Goal: Task Accomplishment & Management: Use online tool/utility

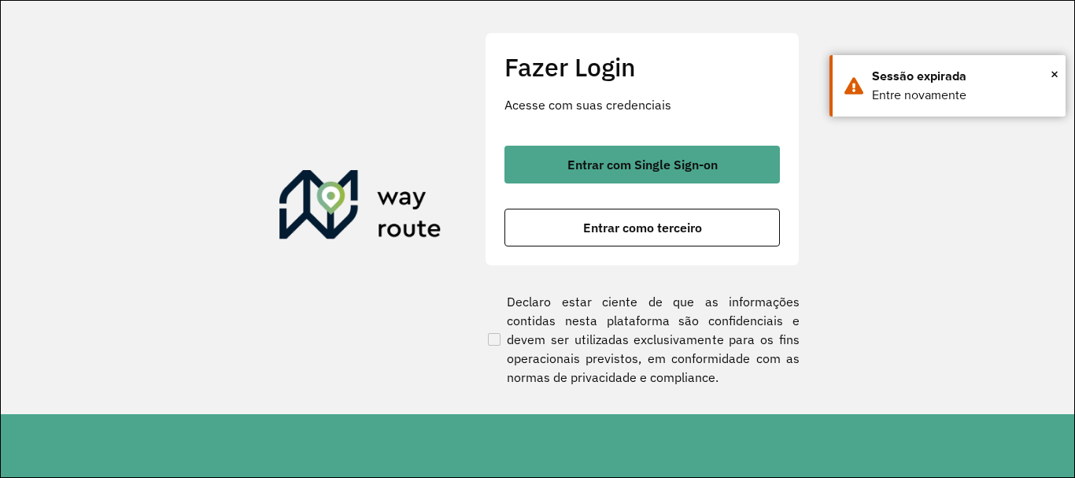
click at [601, 226] on span "Entrar como terceiro" at bounding box center [642, 227] width 119 height 13
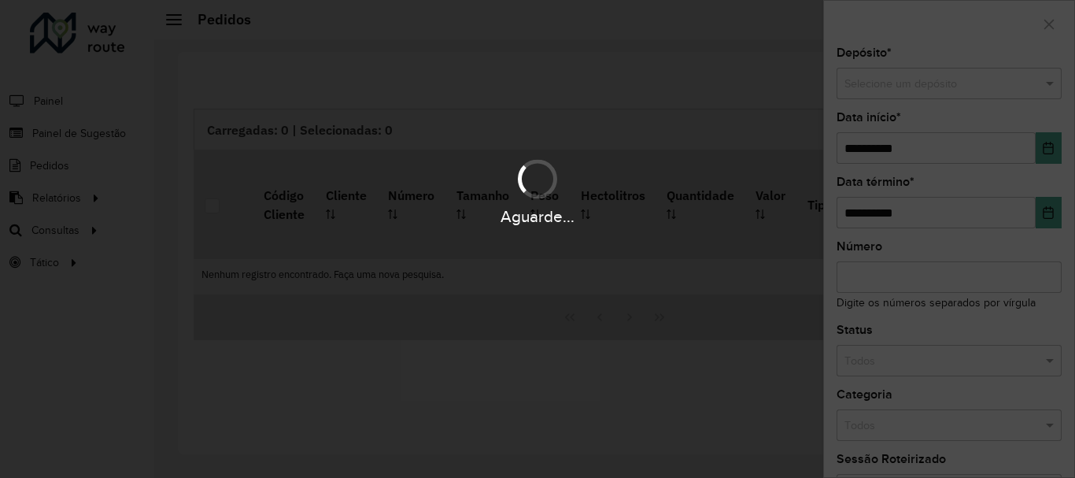
scroll to position [1032, 0]
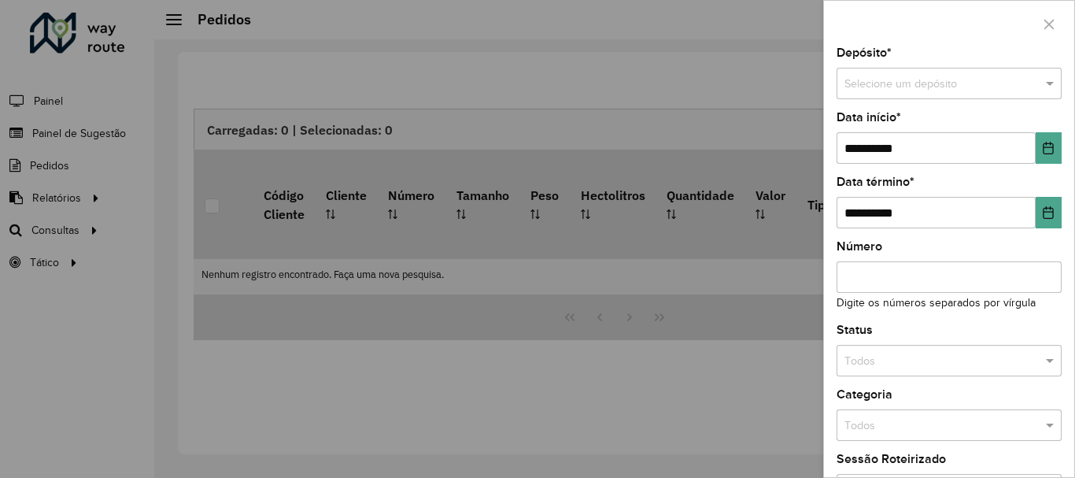
click at [71, 222] on div at bounding box center [537, 239] width 1075 height 478
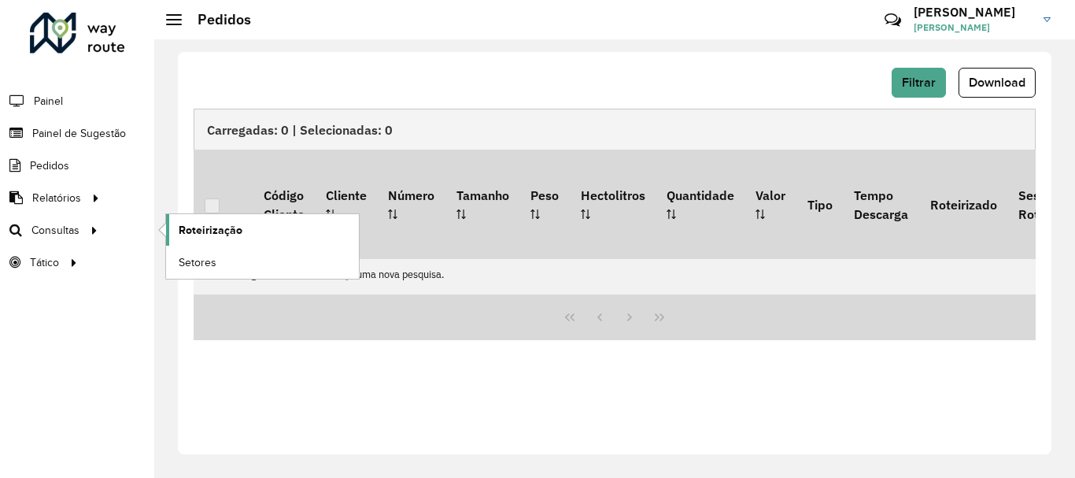
click at [207, 231] on span "Roteirização" at bounding box center [211, 230] width 64 height 17
click at [227, 228] on span "Roteirização" at bounding box center [211, 230] width 64 height 17
click at [195, 227] on span "Roteirização" at bounding box center [211, 230] width 64 height 17
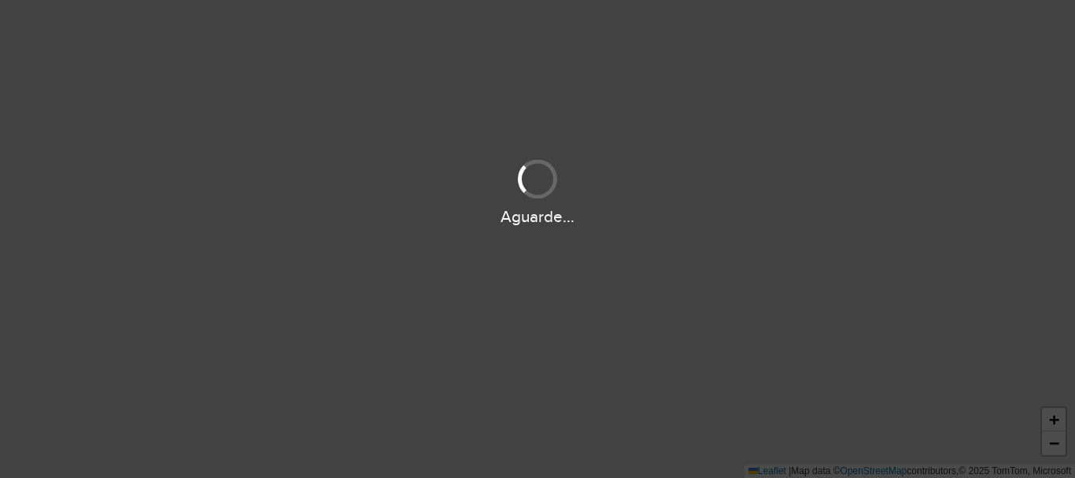
scroll to position [1032, 0]
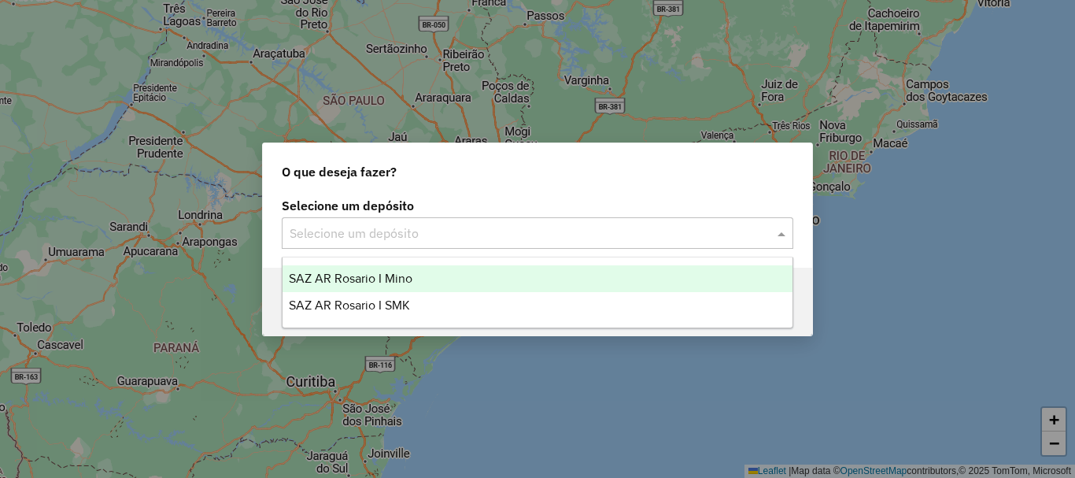
click at [782, 227] on span at bounding box center [784, 233] width 20 height 19
click at [345, 279] on span "SAZ AR Rosario I Mino" at bounding box center [351, 278] width 124 height 13
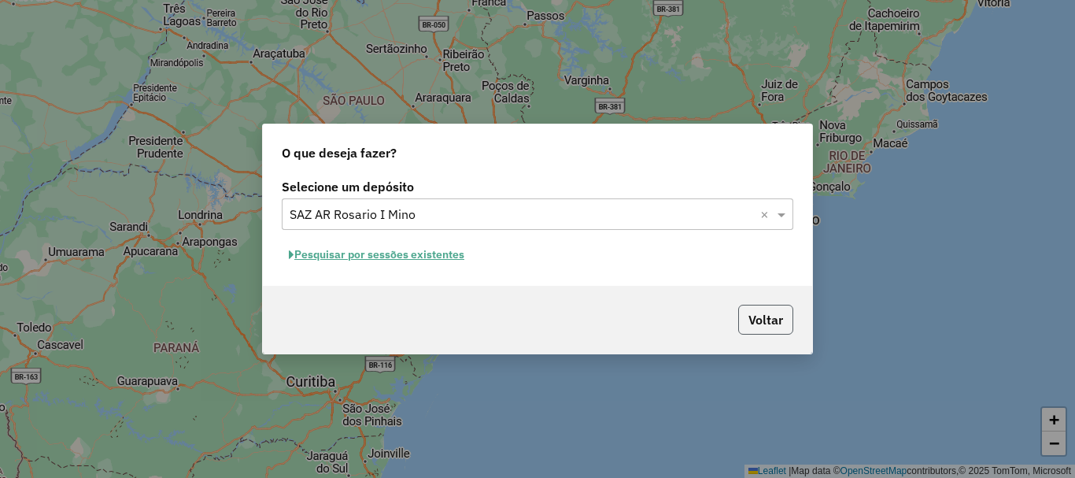
click at [763, 327] on button "Voltar" at bounding box center [765, 320] width 55 height 30
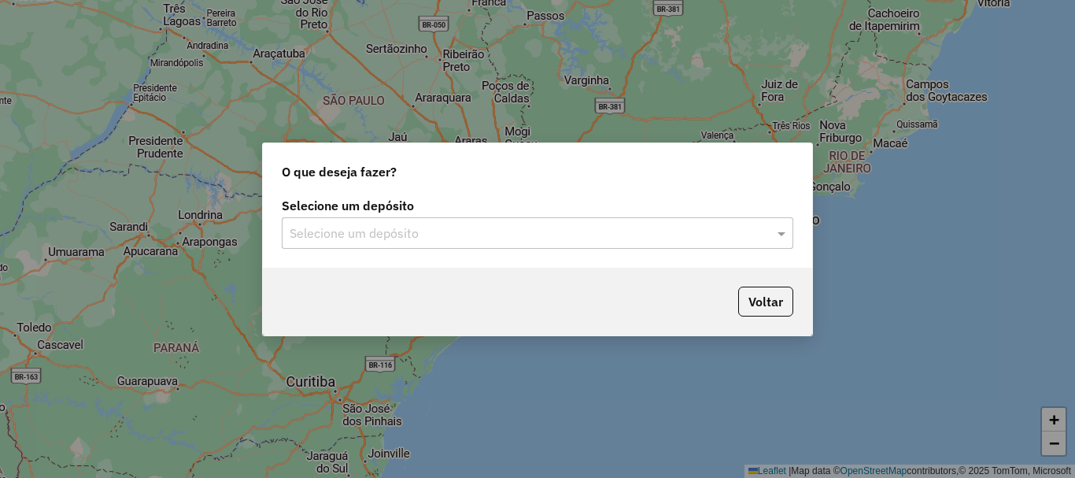
scroll to position [1032, 0]
click at [785, 236] on span at bounding box center [784, 233] width 20 height 19
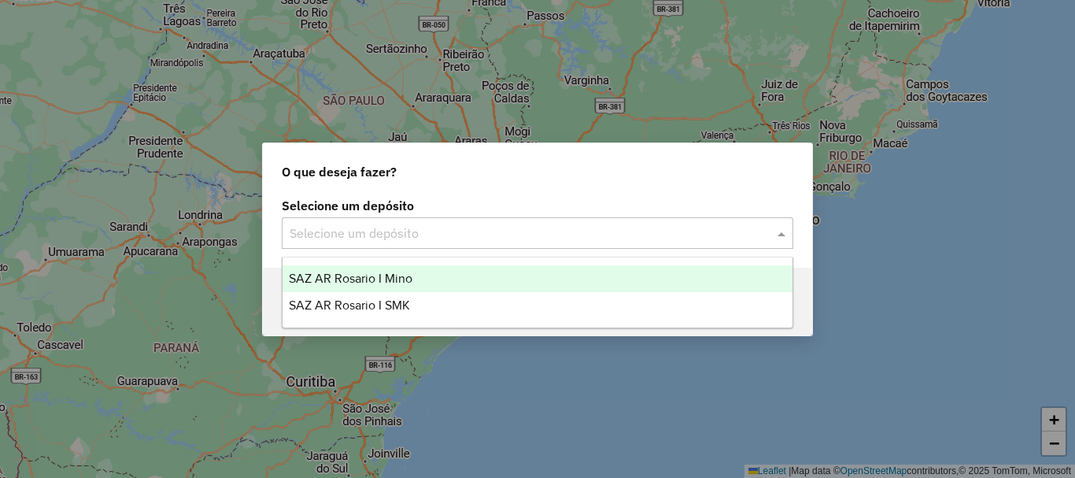
click at [379, 273] on span "SAZ AR Rosario I Mino" at bounding box center [351, 278] width 124 height 13
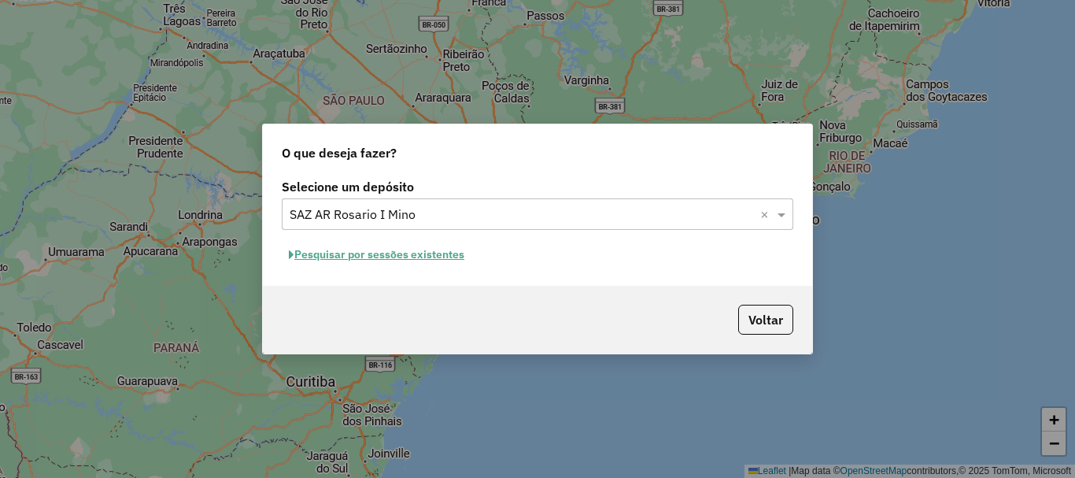
click at [383, 252] on button "Pesquisar por sessões existentes" at bounding box center [377, 254] width 190 height 24
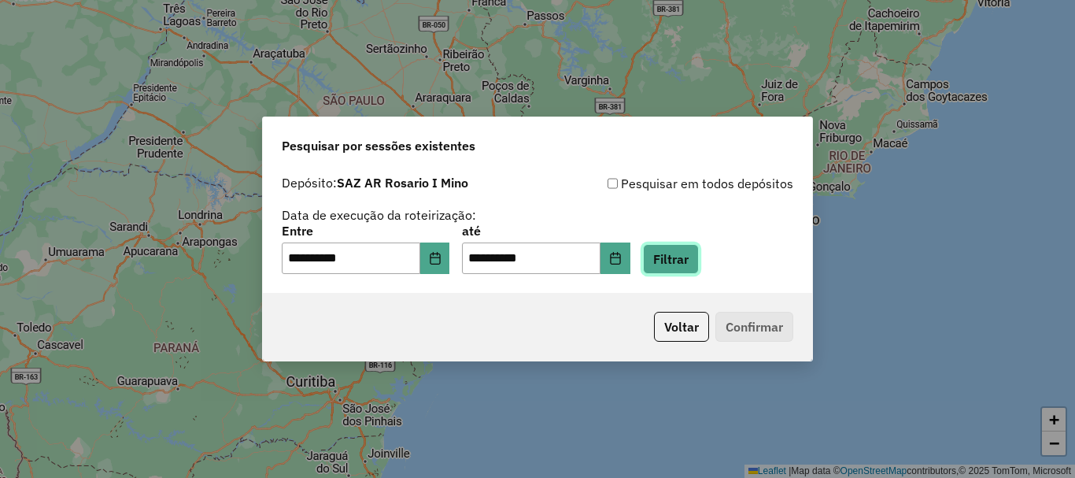
click at [682, 261] on button "Filtrar" at bounding box center [671, 259] width 56 height 30
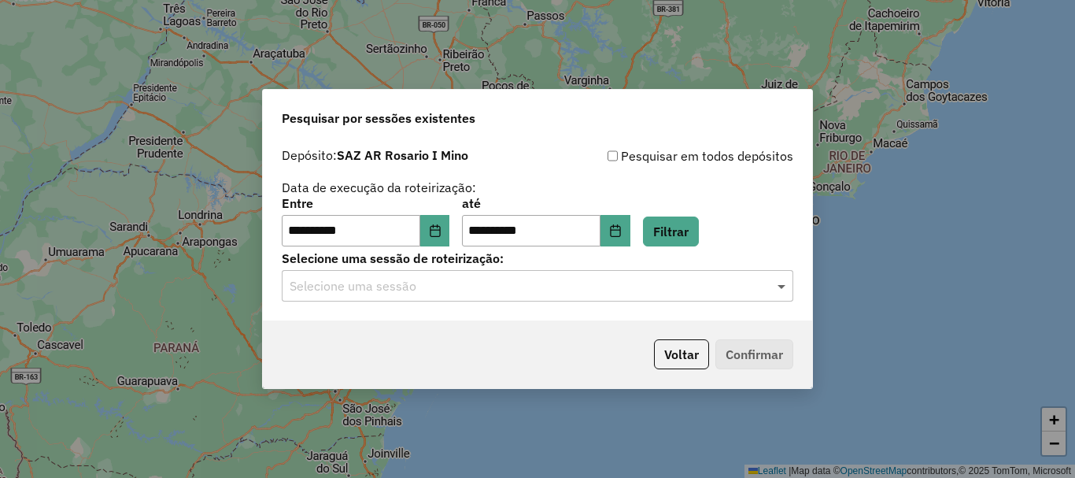
click at [781, 286] on span at bounding box center [784, 285] width 20 height 19
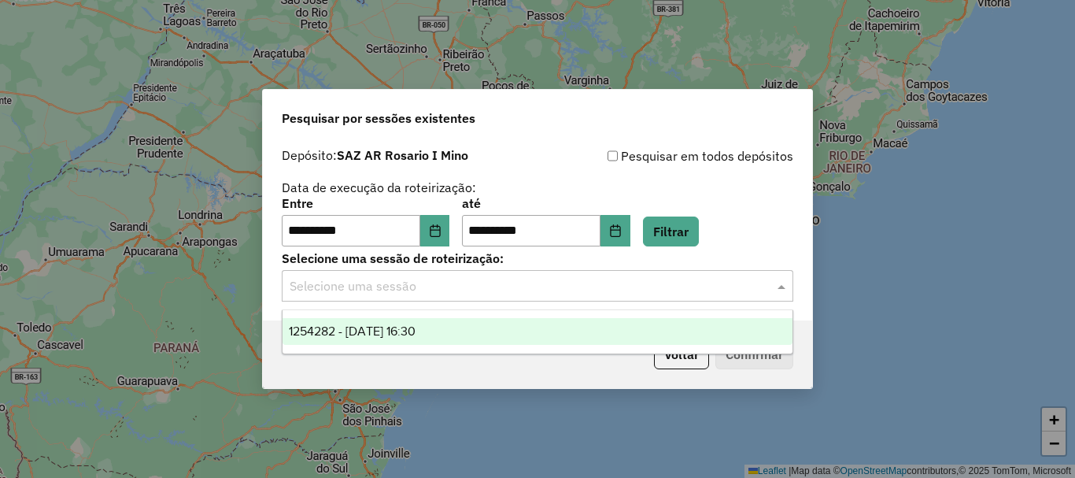
click at [416, 330] on span "1254282 - 28/08/2025 16:30" at bounding box center [352, 330] width 127 height 13
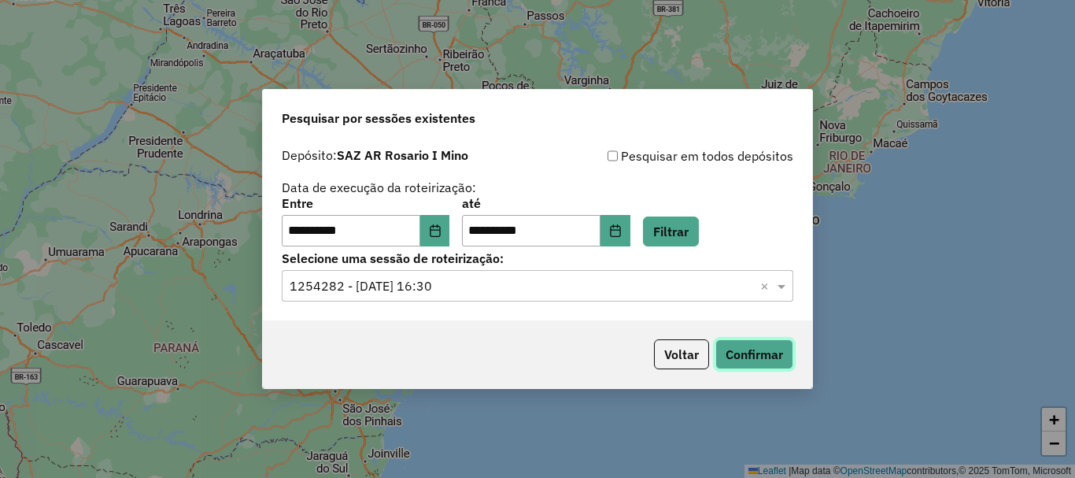
click at [741, 353] on button "Confirmar" at bounding box center [754, 354] width 78 height 30
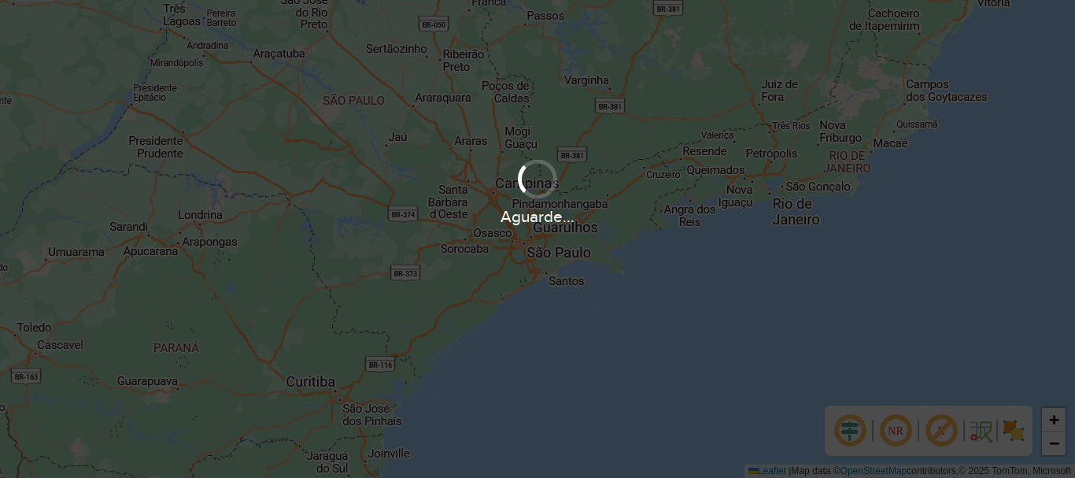
scroll to position [1032, 0]
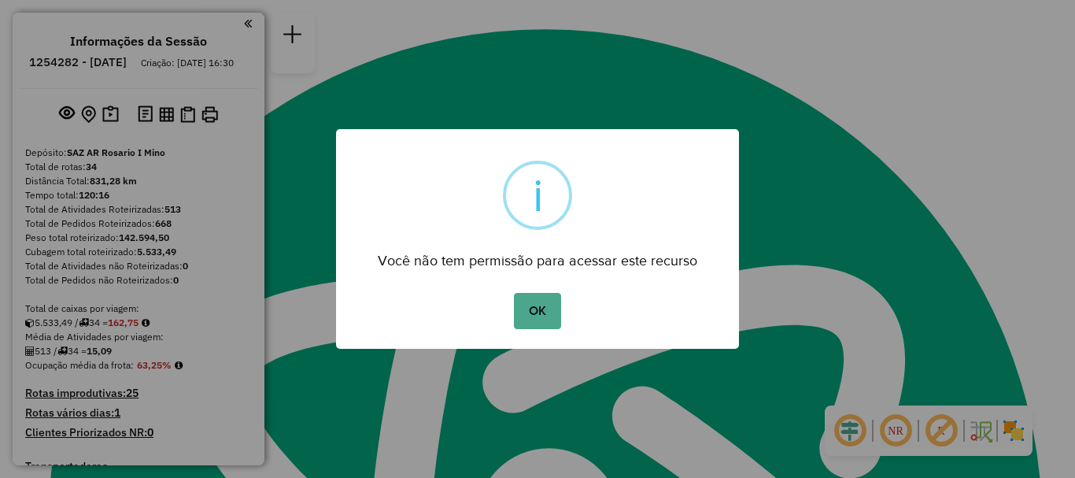
click at [719, 331] on div "× i Você não tem permissão para acessar este recurso OK No Cancel" at bounding box center [537, 239] width 403 height 220
click at [527, 314] on button "OK" at bounding box center [537, 311] width 46 height 36
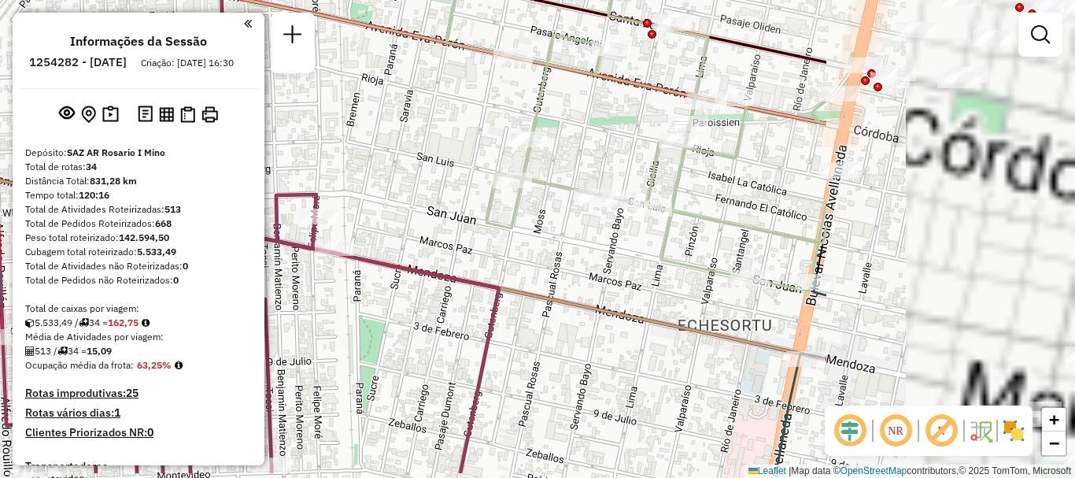
drag, startPoint x: 393, startPoint y: 158, endPoint x: 444, endPoint y: 205, distance: 69.1
click at [370, 176] on div "Janela de atendimento Grade de atendimento Capacidade Transportadoras Veículos …" at bounding box center [537, 239] width 1075 height 478
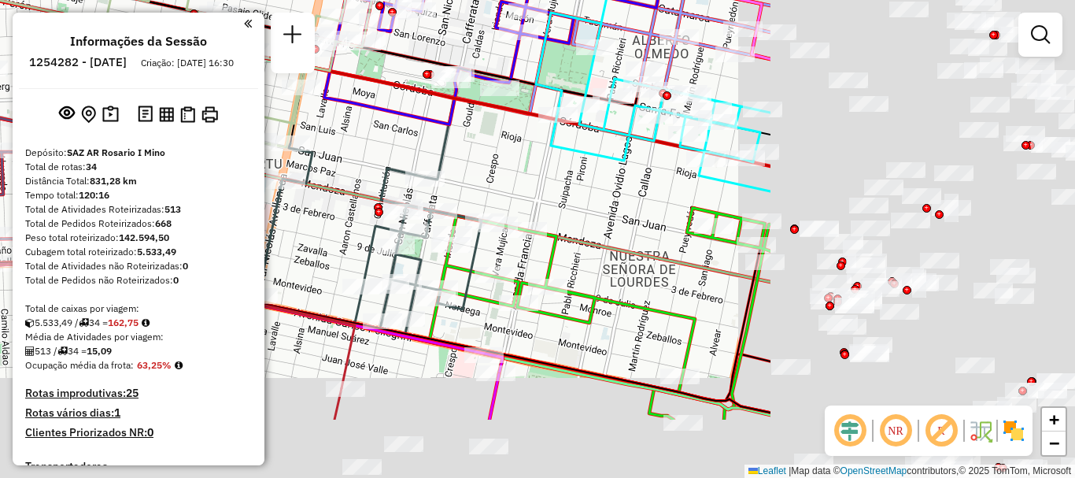
drag, startPoint x: 596, startPoint y: 192, endPoint x: 325, endPoint y: 145, distance: 274.8
click at [325, 145] on div "Janela de atendimento Grade de atendimento Capacidade Transportadoras Veículos …" at bounding box center [537, 239] width 1075 height 478
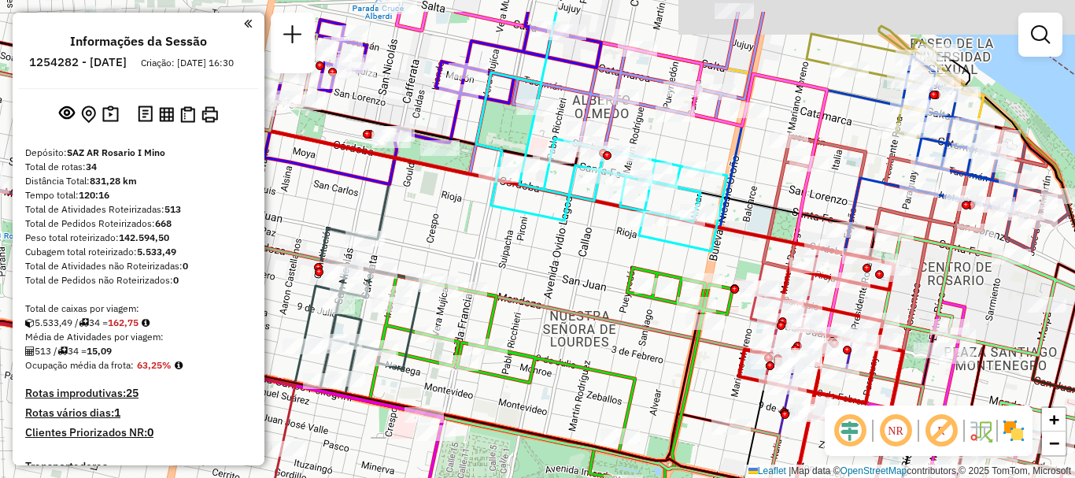
drag, startPoint x: 590, startPoint y: 184, endPoint x: 546, endPoint y: 242, distance: 73.0
click at [546, 242] on div "Janela de atendimento Grade de atendimento Capacidade Transportadoras Veículos …" at bounding box center [537, 239] width 1075 height 478
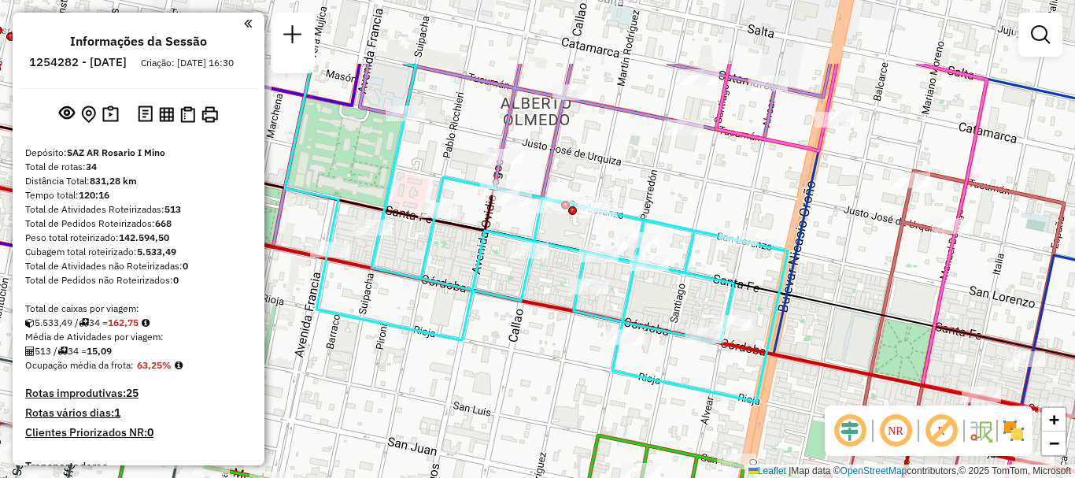
drag, startPoint x: 582, startPoint y: 289, endPoint x: 569, endPoint y: 320, distance: 34.2
click at [569, 320] on icon at bounding box center [536, 233] width 503 height 338
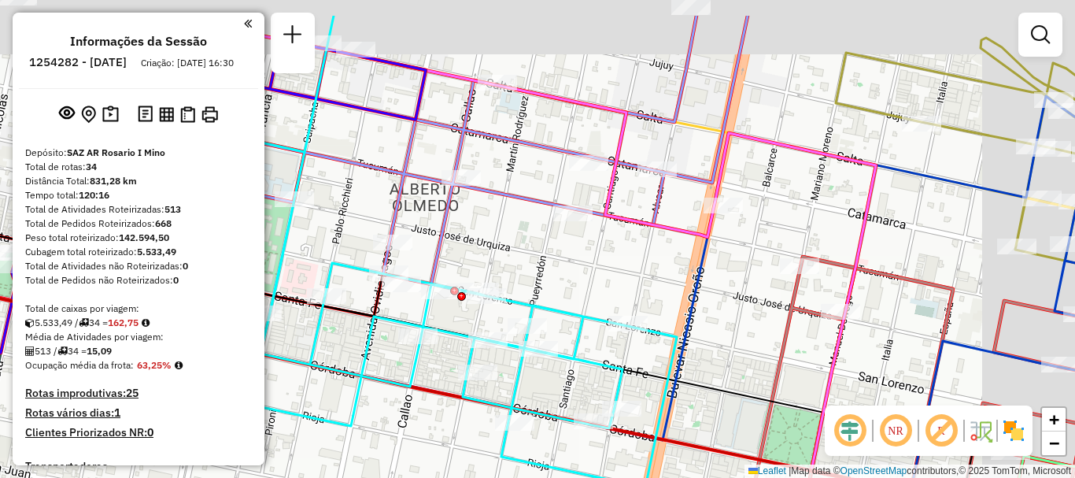
drag, startPoint x: 695, startPoint y: 229, endPoint x: 592, endPoint y: 293, distance: 121.2
click at [592, 293] on div "Janela de atendimento Grade de atendimento Capacidade Transportadoras Veículos …" at bounding box center [537, 239] width 1075 height 478
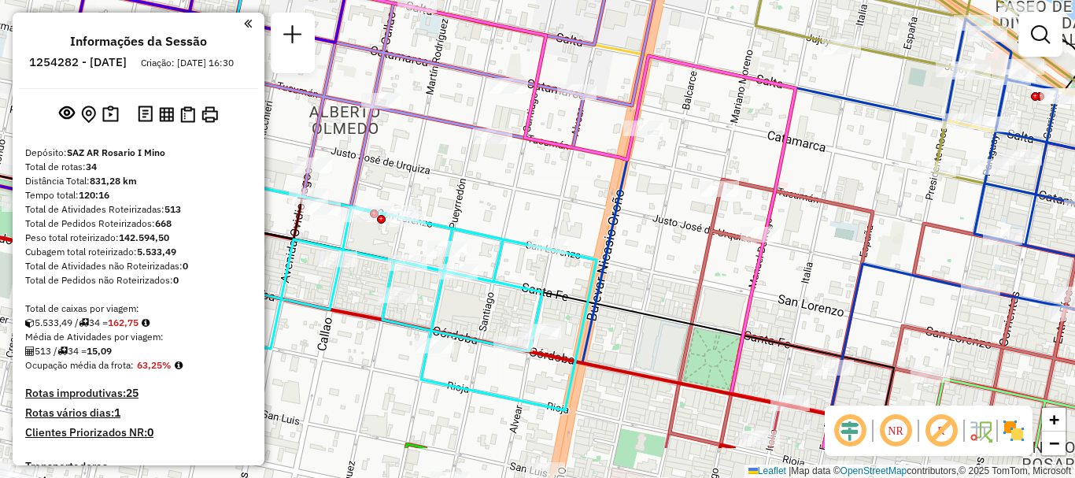
drag, startPoint x: 581, startPoint y: 240, endPoint x: 466, endPoint y: 133, distance: 157.0
click at [468, 131] on div "Janela de atendimento Grade de atendimento Capacidade Transportadoras Veículos …" at bounding box center [537, 239] width 1075 height 478
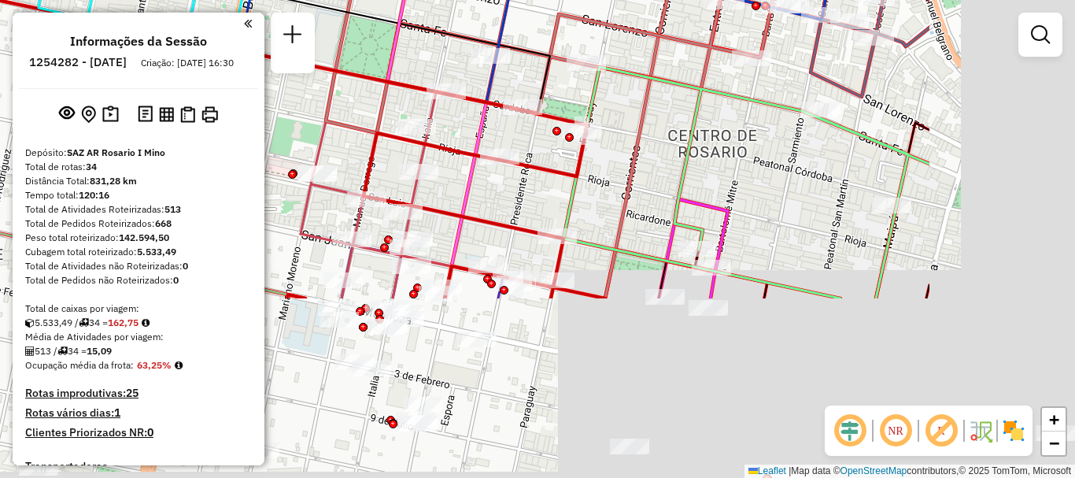
drag, startPoint x: 647, startPoint y: 245, endPoint x: 570, endPoint y: 187, distance: 96.6
click at [427, 48] on div "Janela de atendimento Grade de atendimento Capacidade Transportadoras Veículos …" at bounding box center [537, 239] width 1075 height 478
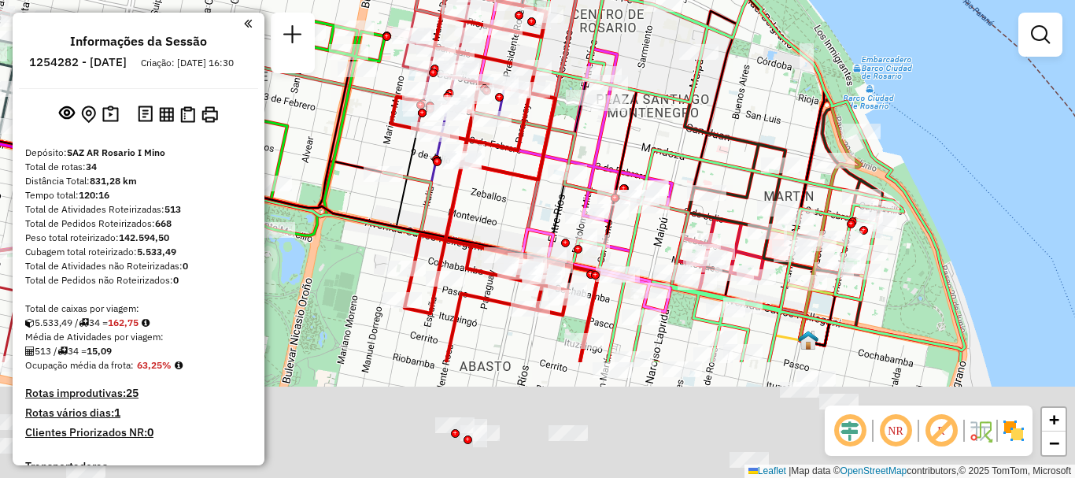
drag, startPoint x: 602, startPoint y: 239, endPoint x: 569, endPoint y: 116, distance: 127.1
click at [569, 116] on icon at bounding box center [681, 207] width 298 height 278
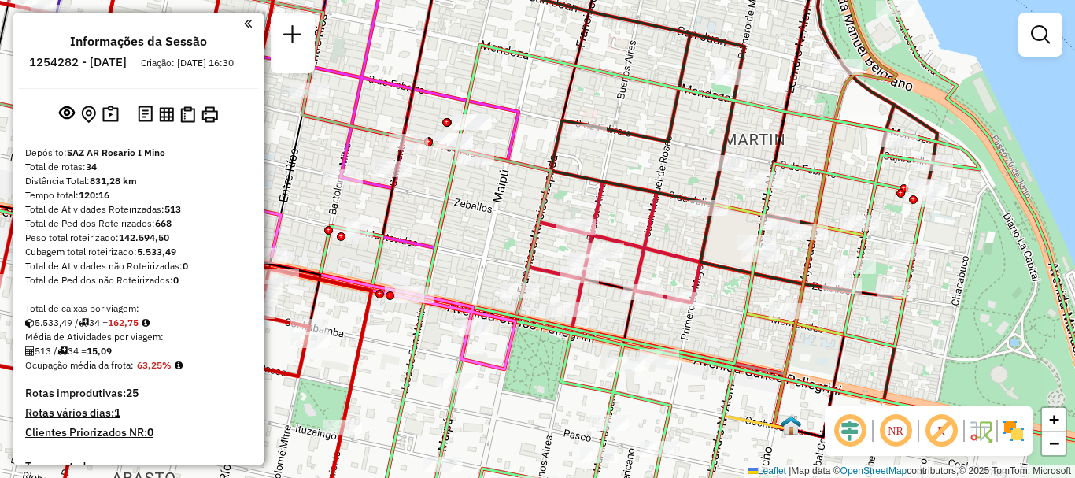
drag, startPoint x: 644, startPoint y: 208, endPoint x: 658, endPoint y: 256, distance: 50.1
click at [658, 256] on icon at bounding box center [614, 246] width 172 height 128
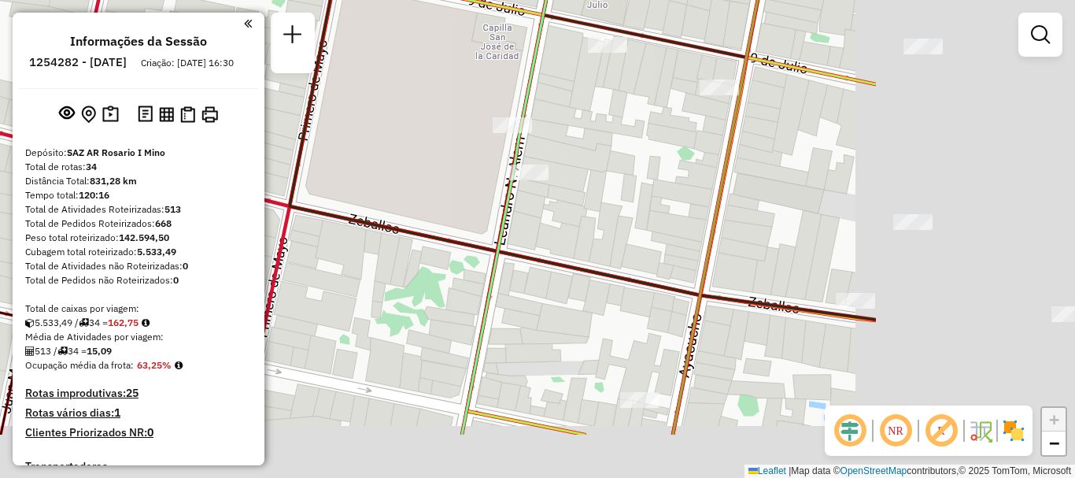
drag, startPoint x: 778, startPoint y: 254, endPoint x: 410, endPoint y: 160, distance: 380.2
click at [410, 159] on div "Rota 7 - Placa AD908UK 0000459346 - BRESCIANI NERIN - TESIO MARIA AND Rota 5 - …" at bounding box center [537, 239] width 1075 height 478
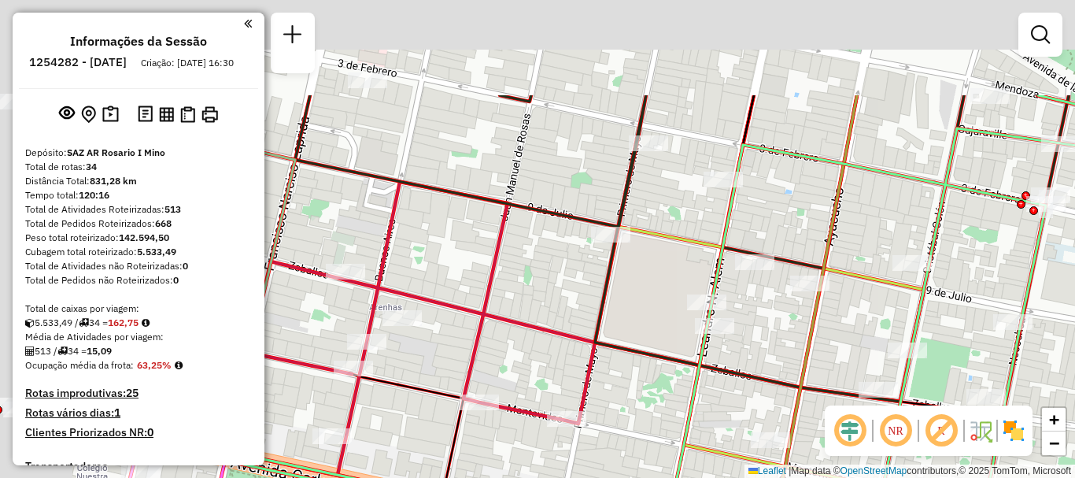
drag, startPoint x: 515, startPoint y: 105, endPoint x: 758, endPoint y: 306, distance: 315.8
click at [758, 306] on div "Rota 7 - Placa AD908UK 0000459346 - BRESCIANI NERIN - TESIO MARIA AND Rota 5 - …" at bounding box center [537, 239] width 1075 height 478
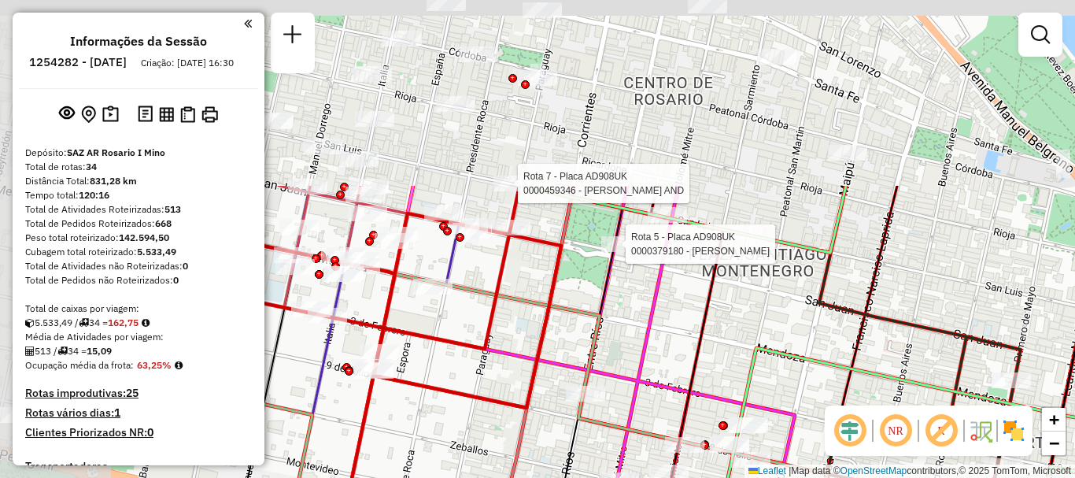
drag, startPoint x: 482, startPoint y: 139, endPoint x: 760, endPoint y: 353, distance: 350.7
click at [760, 353] on icon at bounding box center [948, 472] width 859 height 573
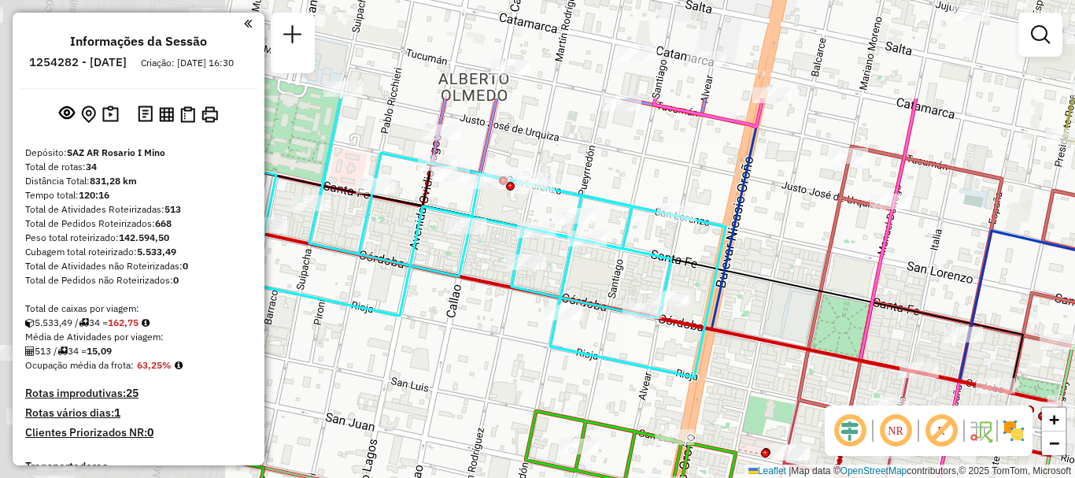
drag, startPoint x: 708, startPoint y: 319, endPoint x: 767, endPoint y: 338, distance: 62.2
click at [767, 338] on icon at bounding box center [595, 330] width 930 height 250
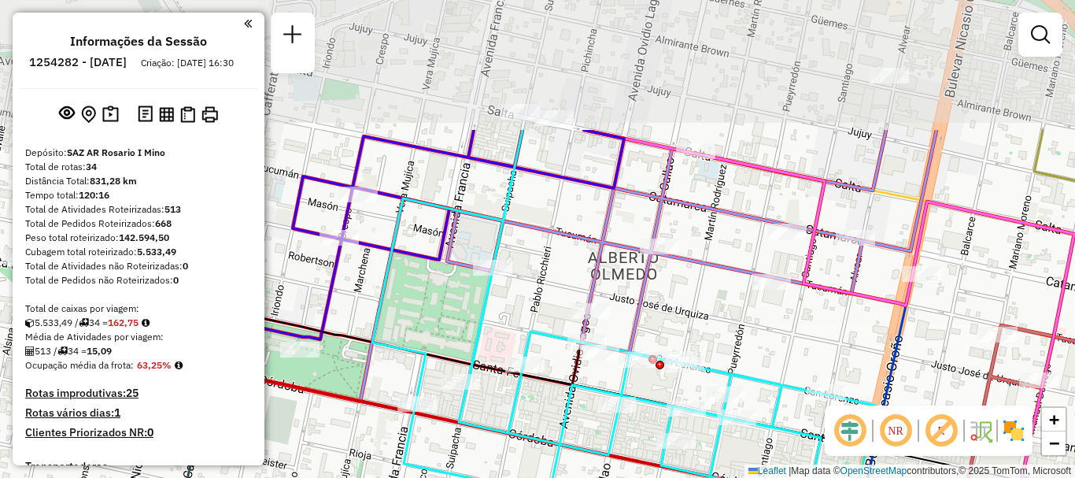
drag, startPoint x: 604, startPoint y: 308, endPoint x: 638, endPoint y: 381, distance: 80.3
click at [636, 380] on icon at bounding box center [623, 343] width 503 height 426
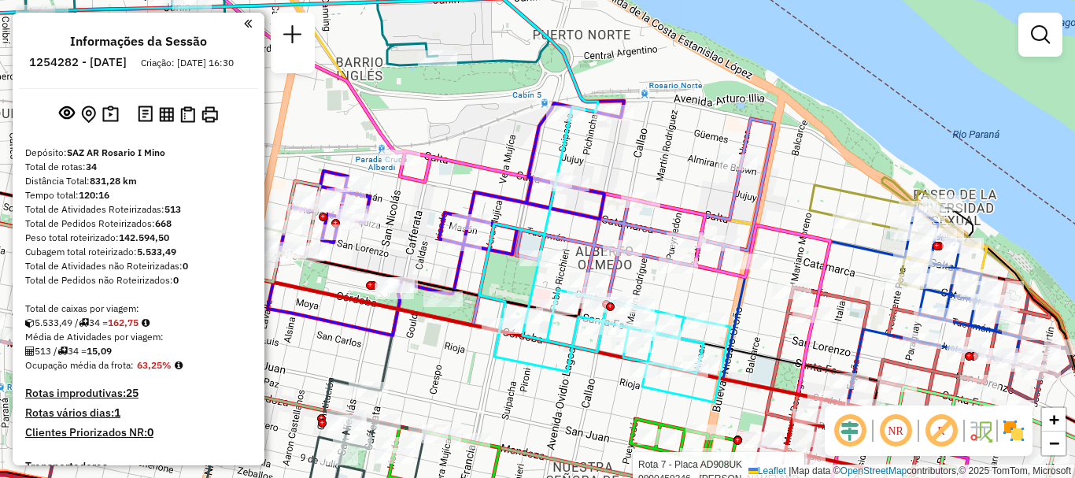
drag, startPoint x: 610, startPoint y: 256, endPoint x: 601, endPoint y: 239, distance: 19.0
click at [601, 239] on icon at bounding box center [645, 210] width 258 height 182
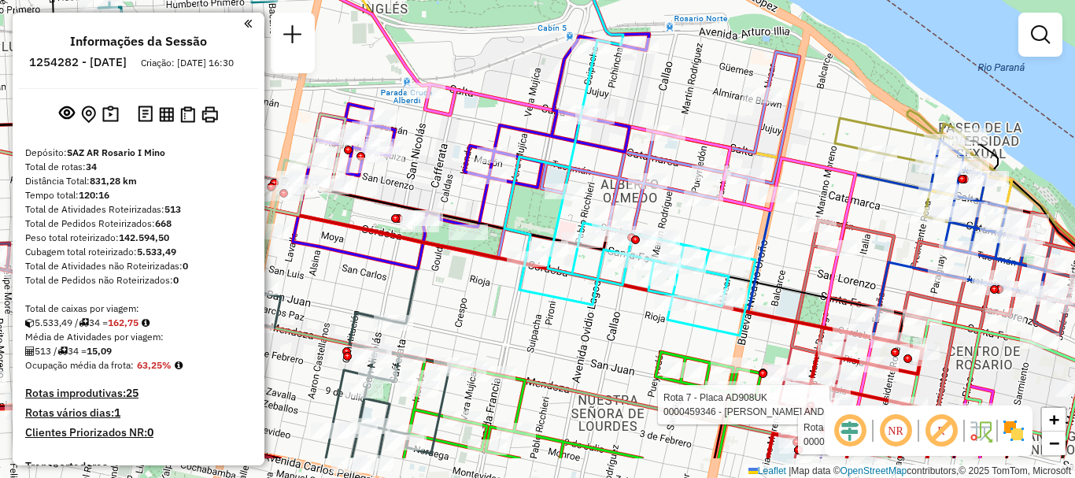
drag, startPoint x: 631, startPoint y: 283, endPoint x: 664, endPoint y: 197, distance: 91.9
click at [664, 197] on div "Rota 7 - Placa AD908UK 0000459346 - BRESCIANI NERIN - TESIO MARIA AND Rota 5 - …" at bounding box center [537, 239] width 1075 height 478
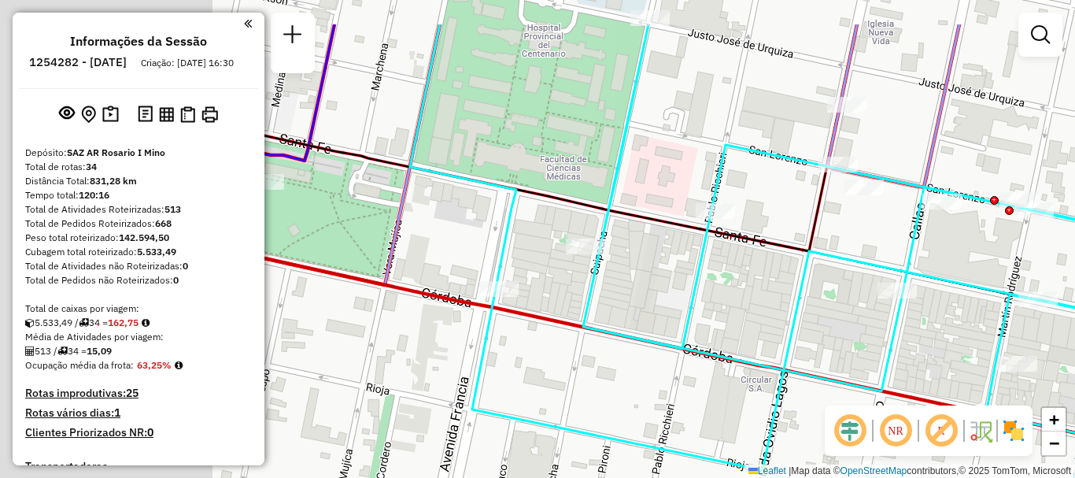
drag, startPoint x: 516, startPoint y: 226, endPoint x: 816, endPoint y: 298, distance: 309.2
click at [816, 298] on div "Rota 7 - Placa AD908UK 0000459346 - BRESCIANI NERIN - TESIO MARIA AND Rota 5 - …" at bounding box center [537, 239] width 1075 height 478
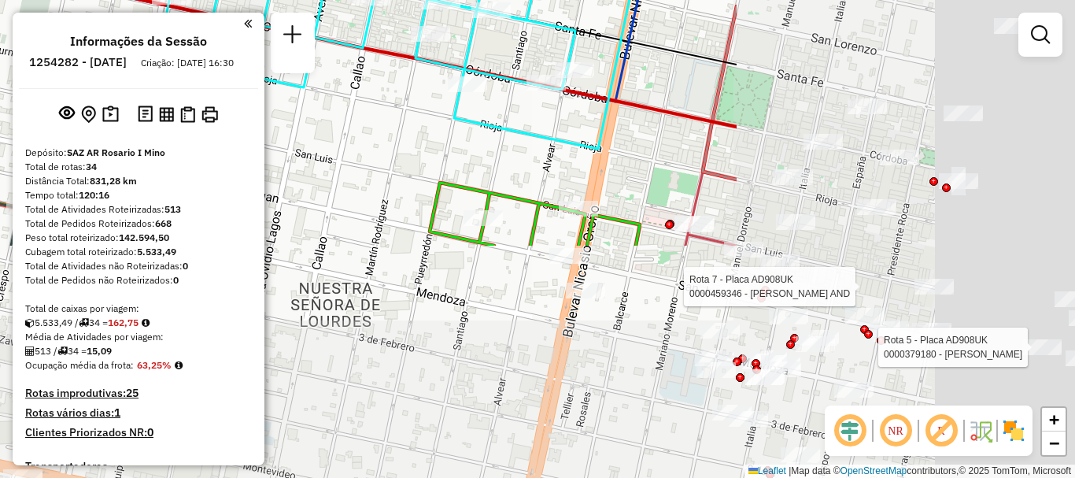
drag, startPoint x: 777, startPoint y: 339, endPoint x: 331, endPoint y: 68, distance: 521.7
click at [334, 68] on div "Rota 7 - Placa AD908UK 0000459346 - BRESCIANI NERIN - TESIO MARIA AND Rota 5 - …" at bounding box center [537, 239] width 1075 height 478
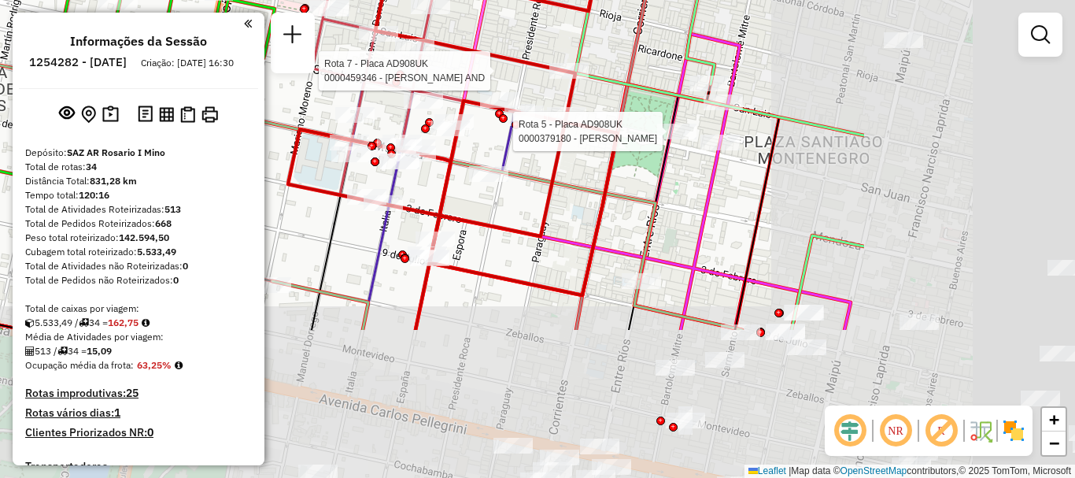
drag, startPoint x: 767, startPoint y: 335, endPoint x: 374, endPoint y: 99, distance: 458.9
click at [382, 103] on icon at bounding box center [452, 149] width 329 height 362
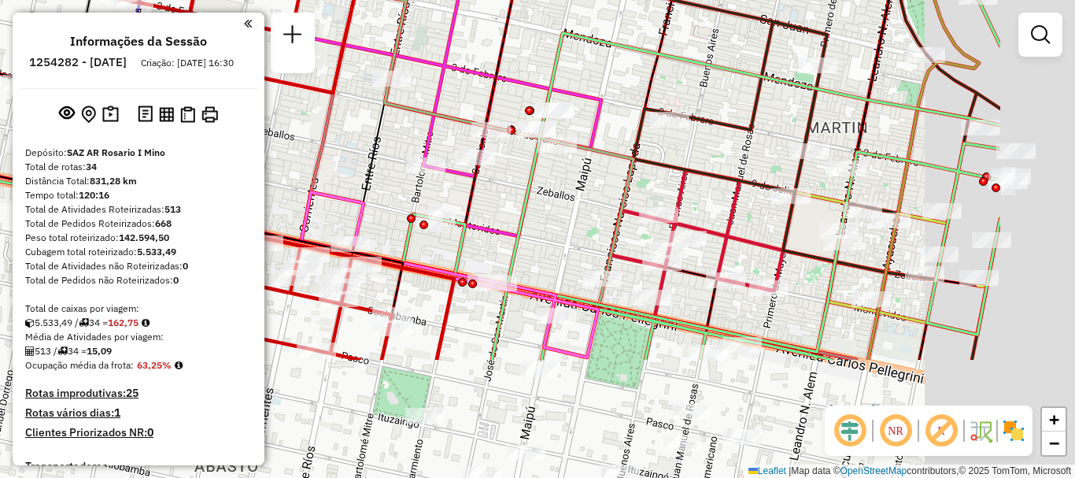
drag, startPoint x: 615, startPoint y: 209, endPoint x: 538, endPoint y: 152, distance: 95.7
click at [539, 153] on div "Rota 7 - Placa AD908UK 0000459346 - BRESCIANI NERIN - TESIO MARIA AND Rota 5 - …" at bounding box center [537, 239] width 1075 height 478
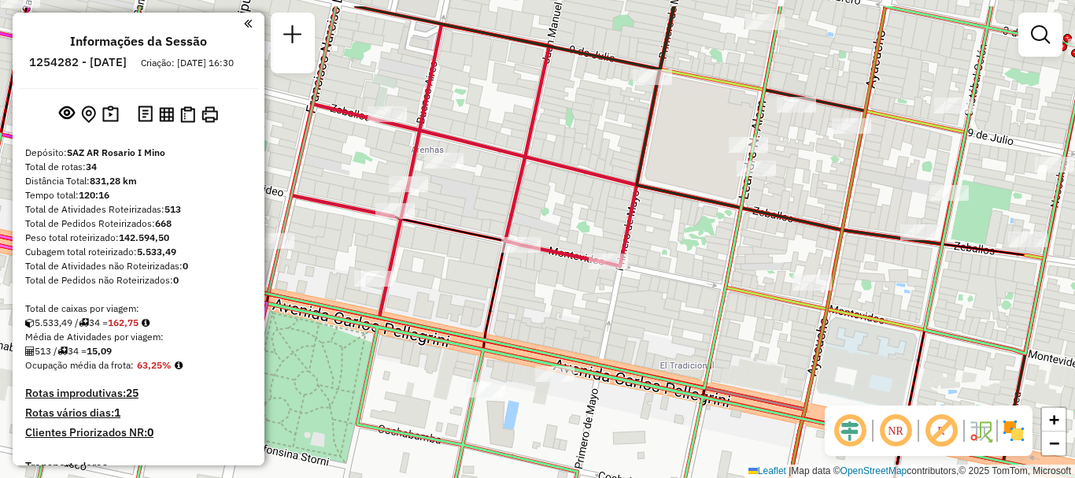
drag, startPoint x: 737, startPoint y: 238, endPoint x: 752, endPoint y: 285, distance: 49.3
click at [748, 280] on div "Rota 7 - Placa AD908UK 0000459346 - BRESCIANI NERIN - TESIO MARIA AND Rota 5 - …" at bounding box center [537, 239] width 1075 height 478
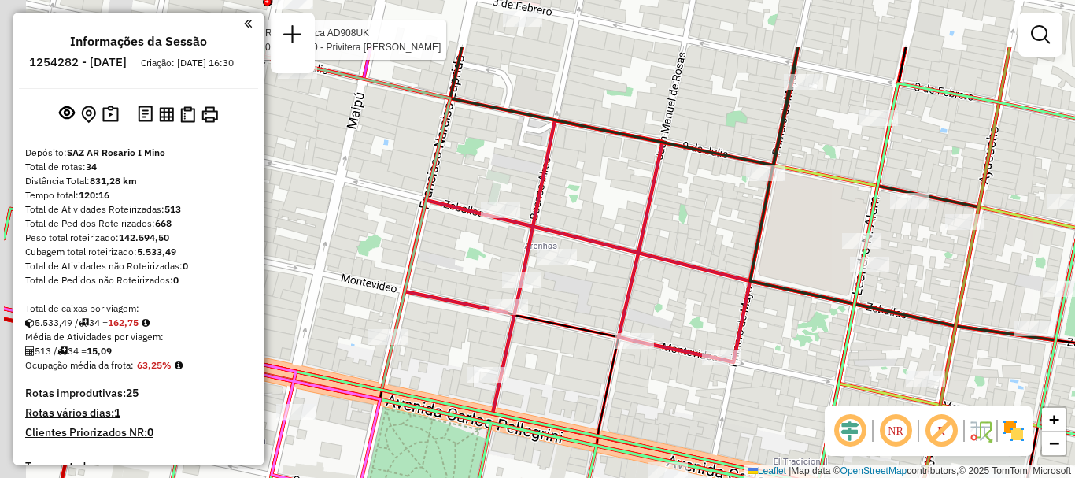
drag, startPoint x: 685, startPoint y: 231, endPoint x: 777, endPoint y: 321, distance: 128.6
click at [798, 331] on div "Rota 7 - Placa AD908UK 0000459346 - BRESCIANI NERIN - TESIO MARIA AND Rota 5 - …" at bounding box center [537, 239] width 1075 height 478
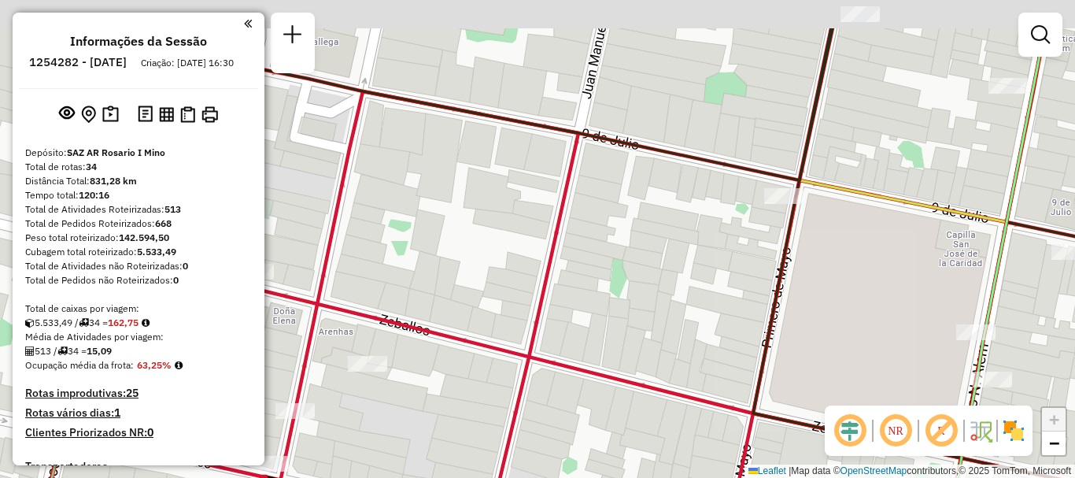
drag, startPoint x: 784, startPoint y: 299, endPoint x: 784, endPoint y: 314, distance: 15.0
click at [784, 315] on icon at bounding box center [662, 265] width 1018 height 475
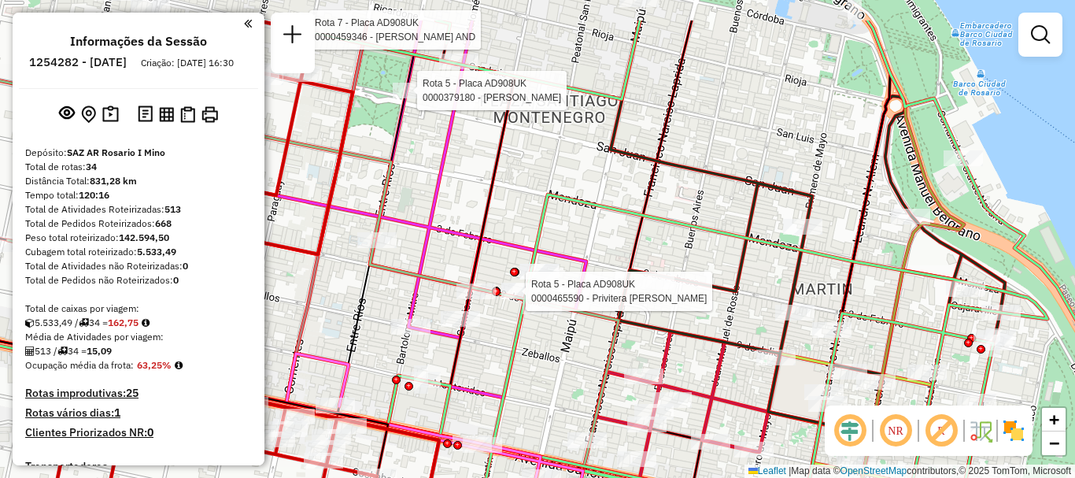
drag, startPoint x: 796, startPoint y: 318, endPoint x: 785, endPoint y: 386, distance: 69.2
click at [785, 386] on div "Rota 7 - Placa AD908UK 0000459346 - BRESCIANI NERIN - TESIO MARIA AND Rota 5 - …" at bounding box center [537, 239] width 1075 height 478
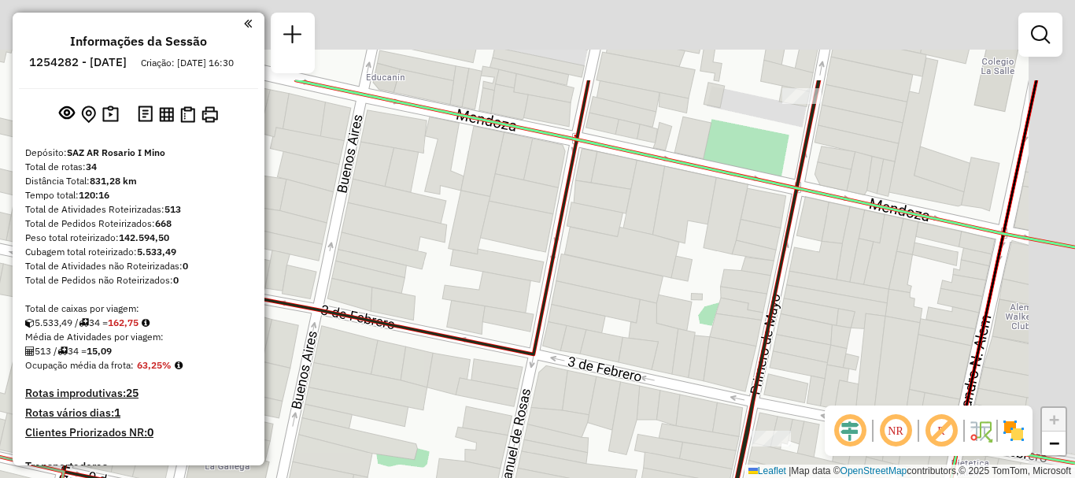
drag, startPoint x: 816, startPoint y: 323, endPoint x: 749, endPoint y: 390, distance: 94.6
click at [726, 477] on html "Aguarde... Pop-up bloqueado! Seu navegador bloqueou automáticamente a abertura …" at bounding box center [537, 239] width 1075 height 478
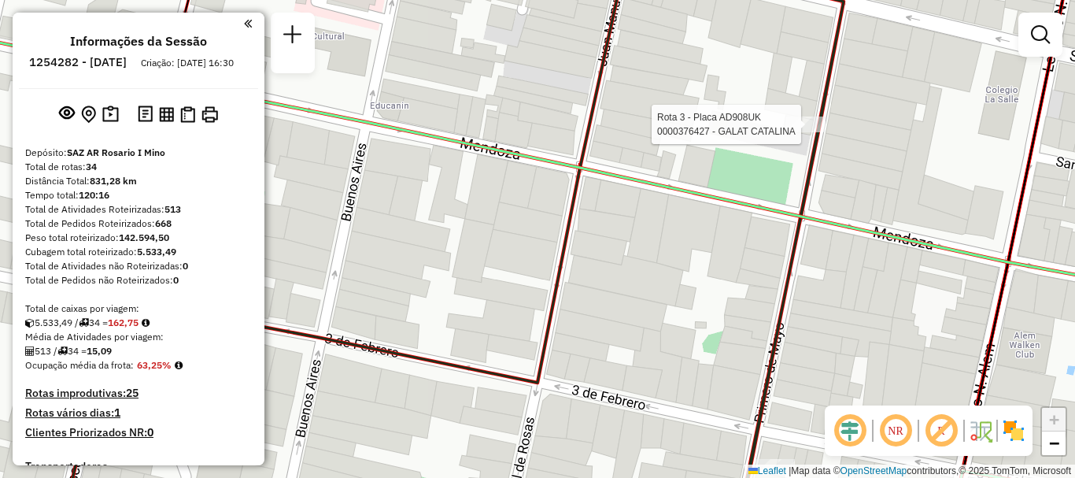
select select "**********"
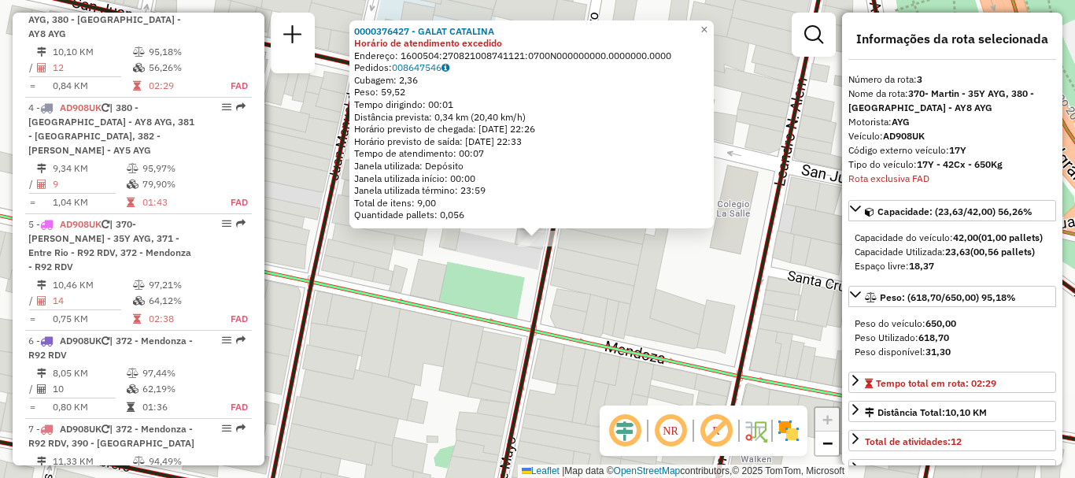
scroll to position [740, 0]
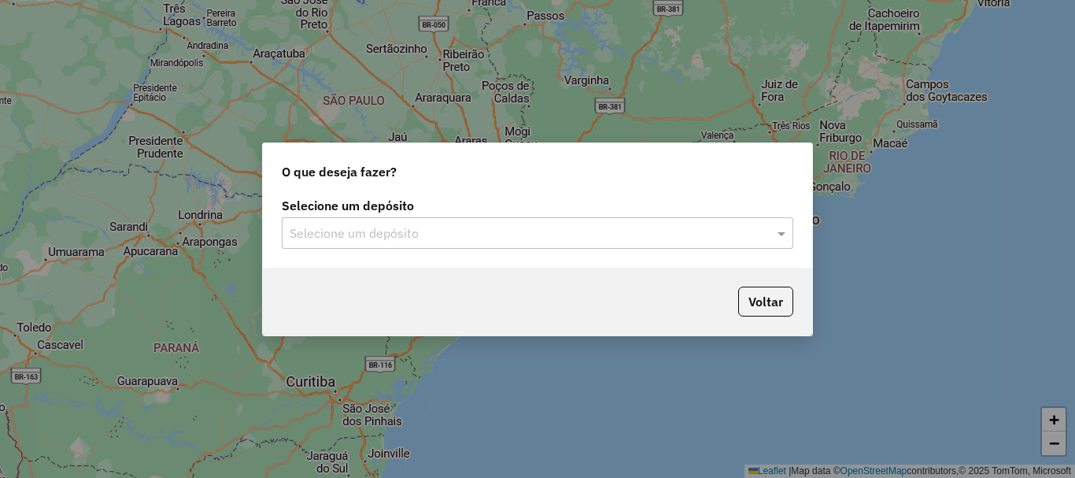
scroll to position [1032, 0]
click at [784, 234] on span at bounding box center [784, 233] width 20 height 19
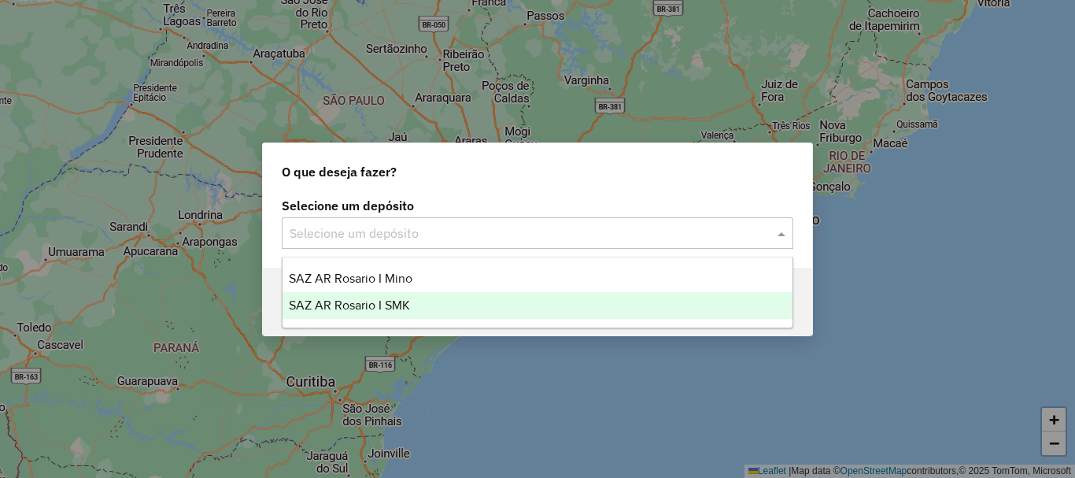
click at [344, 300] on span "SAZ AR Rosario I SMK" at bounding box center [349, 304] width 121 height 13
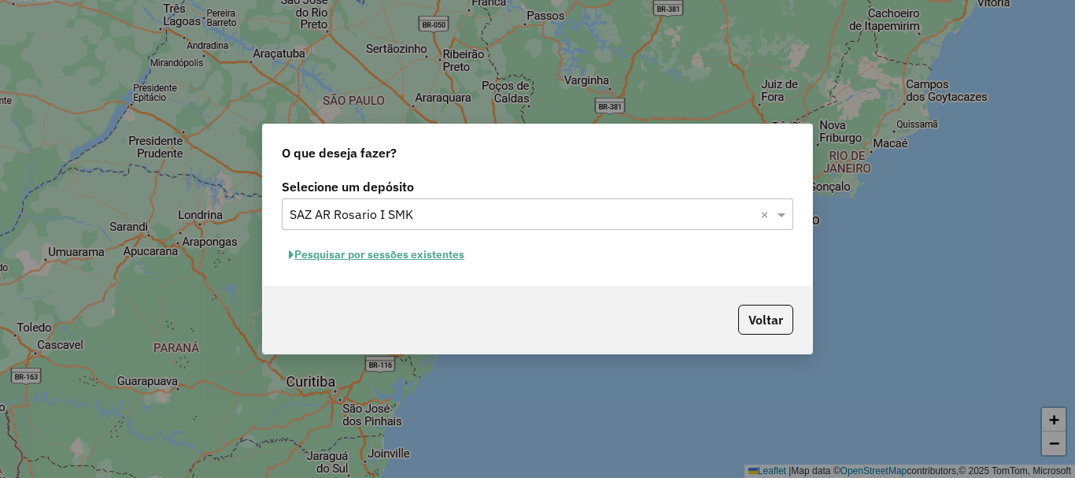
click at [399, 257] on button "Pesquisar por sessões existentes" at bounding box center [377, 254] width 190 height 24
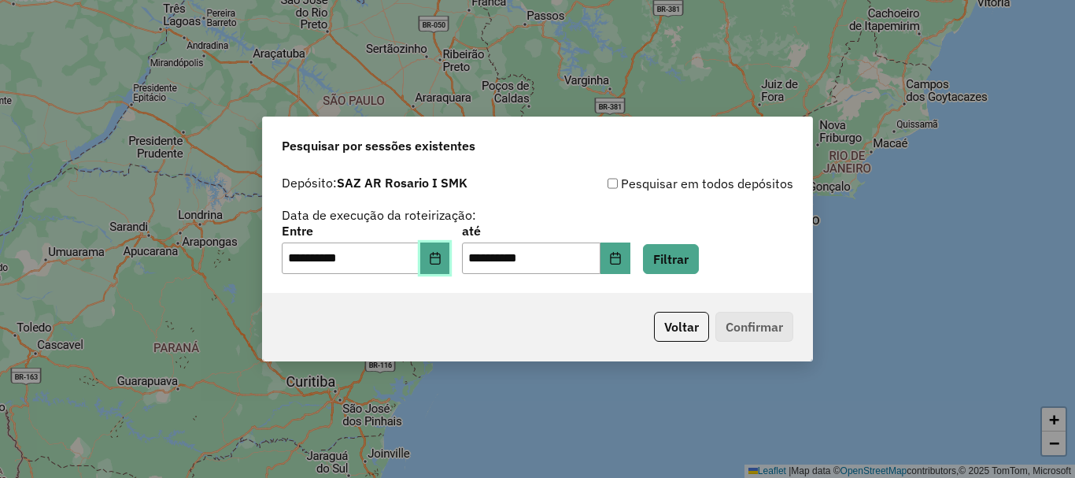
click at [450, 260] on button "Choose Date" at bounding box center [435, 257] width 30 height 31
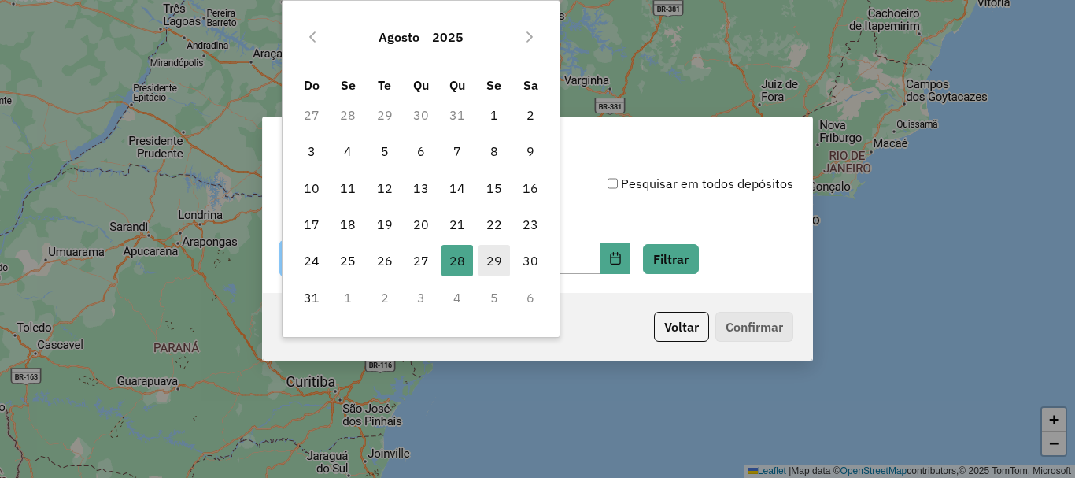
click at [488, 255] on span "29" at bounding box center [494, 260] width 31 height 31
type input "**********"
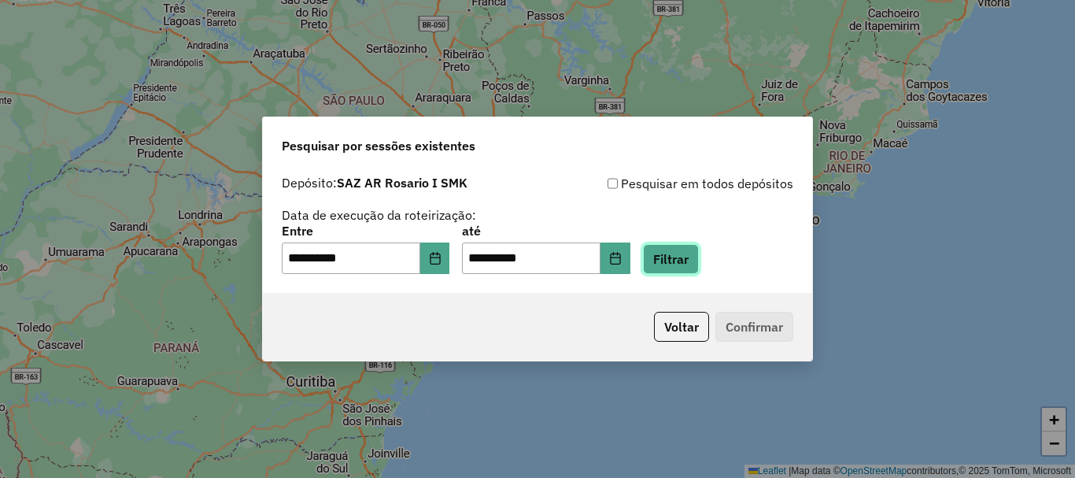
click at [693, 258] on button "Filtrar" at bounding box center [671, 259] width 56 height 30
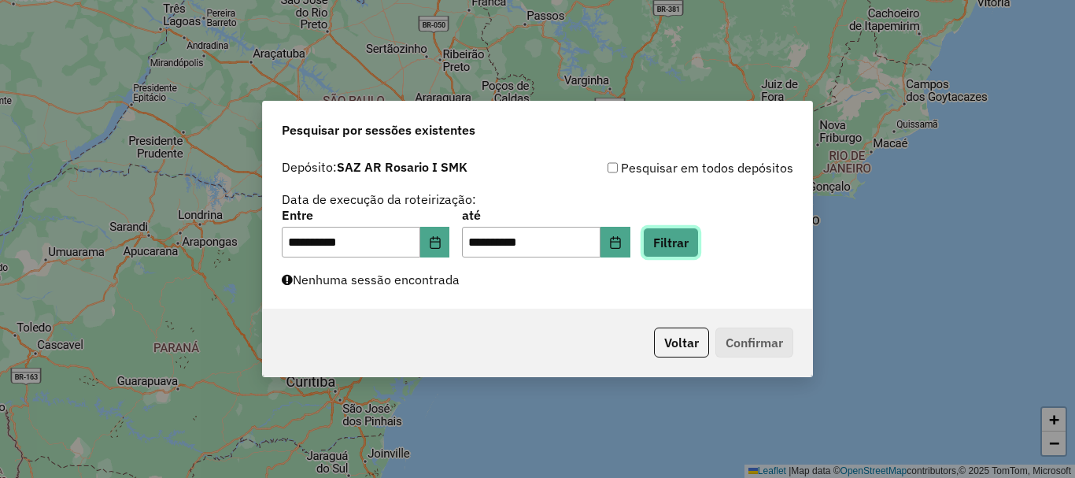
click at [693, 245] on button "Filtrar" at bounding box center [671, 242] width 56 height 30
click at [690, 245] on button "Filtrar" at bounding box center [671, 242] width 56 height 30
click at [690, 241] on button "Filtrar" at bounding box center [671, 242] width 56 height 30
click at [695, 238] on button "Filtrar" at bounding box center [671, 242] width 56 height 30
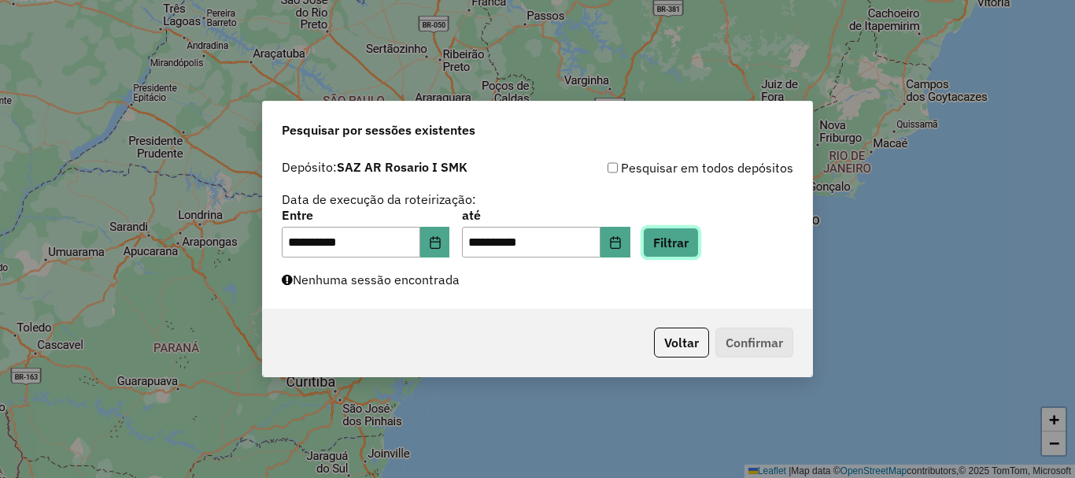
click at [695, 238] on button "Filtrar" at bounding box center [671, 242] width 56 height 30
click at [693, 248] on button "Filtrar" at bounding box center [671, 242] width 56 height 30
click at [699, 242] on button "Filtrar" at bounding box center [671, 242] width 56 height 30
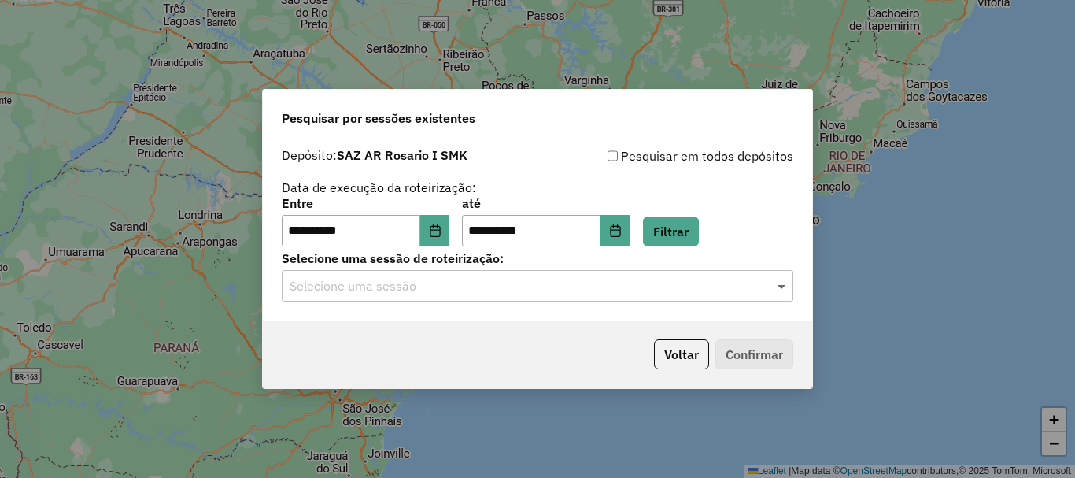
click at [783, 286] on span at bounding box center [784, 285] width 20 height 19
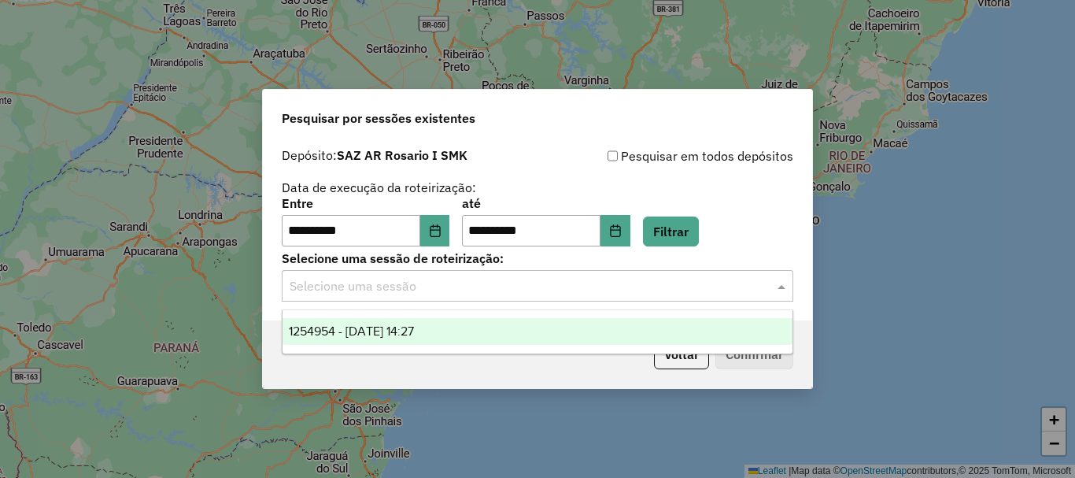
click at [392, 336] on span "1254954 - 29/08/2025 14:27" at bounding box center [351, 330] width 125 height 13
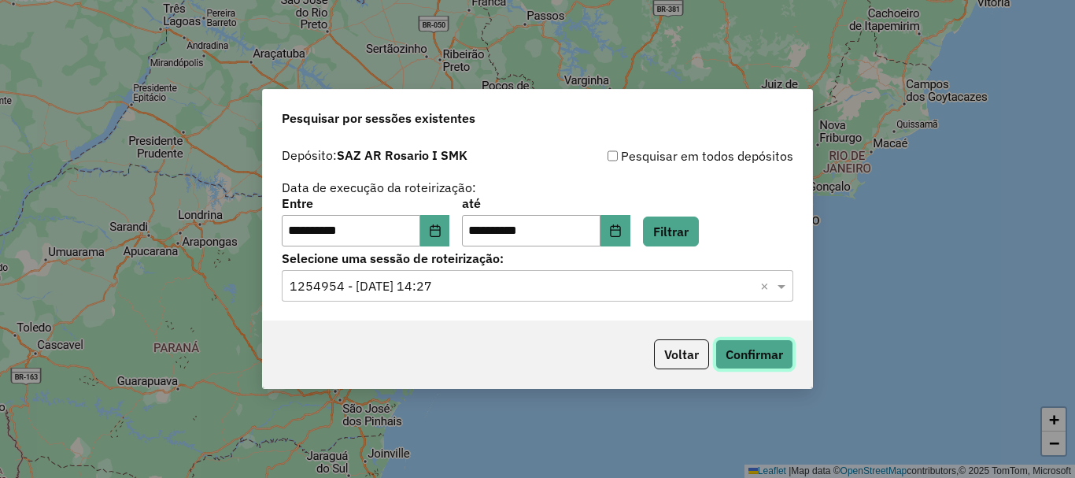
click at [777, 355] on button "Confirmar" at bounding box center [754, 354] width 78 height 30
click at [749, 349] on button "Confirmar" at bounding box center [754, 354] width 78 height 30
click at [756, 352] on button "Confirmar" at bounding box center [754, 354] width 78 height 30
click at [754, 359] on button "Confirmar" at bounding box center [754, 354] width 78 height 30
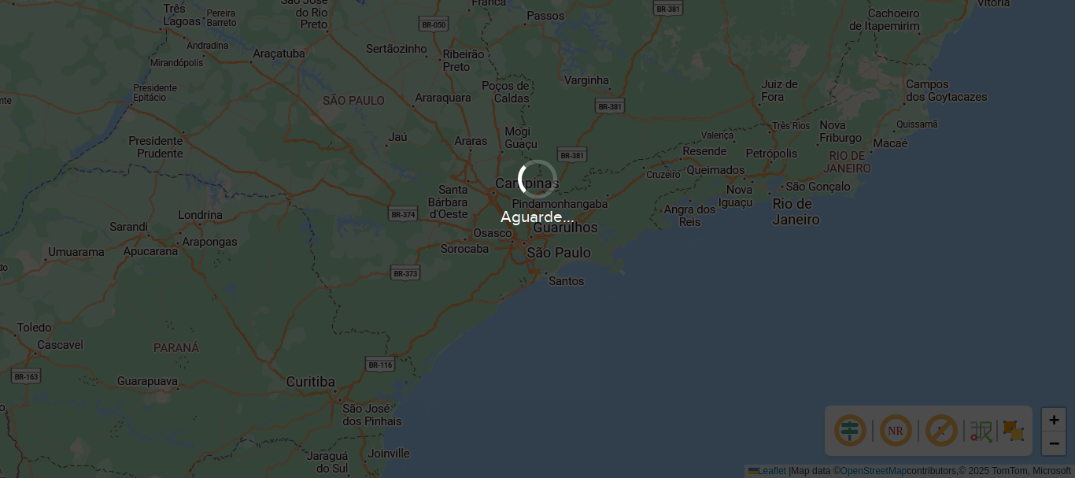
scroll to position [1032, 0]
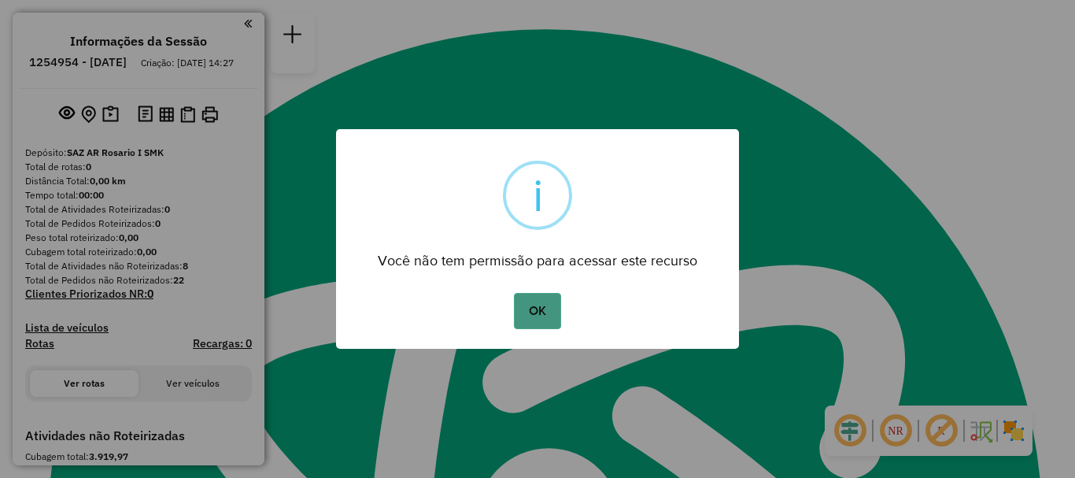
drag, startPoint x: 547, startPoint y: 303, endPoint x: 537, endPoint y: 309, distance: 11.6
click at [545, 303] on button "OK" at bounding box center [537, 311] width 46 height 36
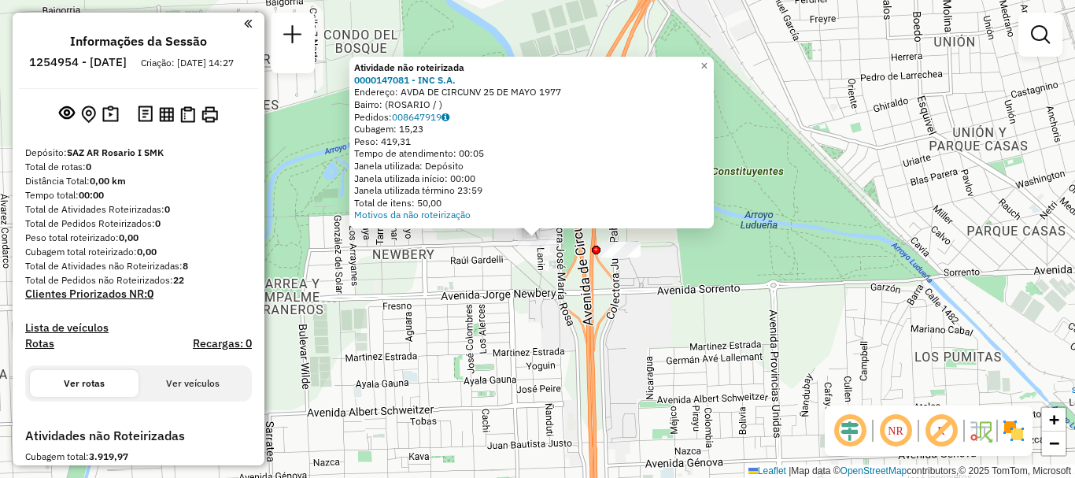
click at [495, 255] on div "Atividade não roteirizada 0000147081 - INC S.A. Endereço: AVDA DE CIRCUNV 25 DE…" at bounding box center [537, 239] width 1075 height 478
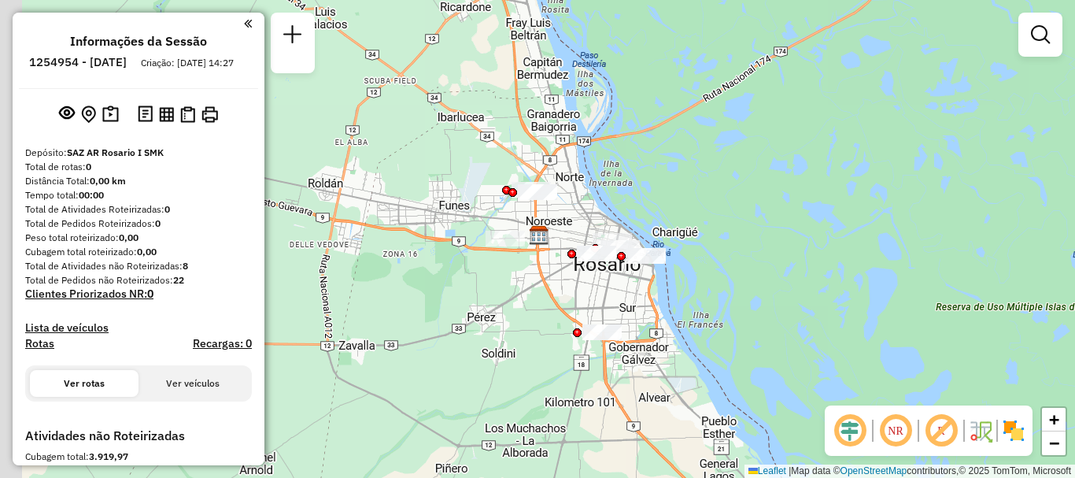
drag, startPoint x: 508, startPoint y: 316, endPoint x: 542, endPoint y: 253, distance: 71.9
click at [542, 253] on div "Janela de atendimento Grade de atendimento Capacidade Transportadoras Veículos …" at bounding box center [537, 239] width 1075 height 478
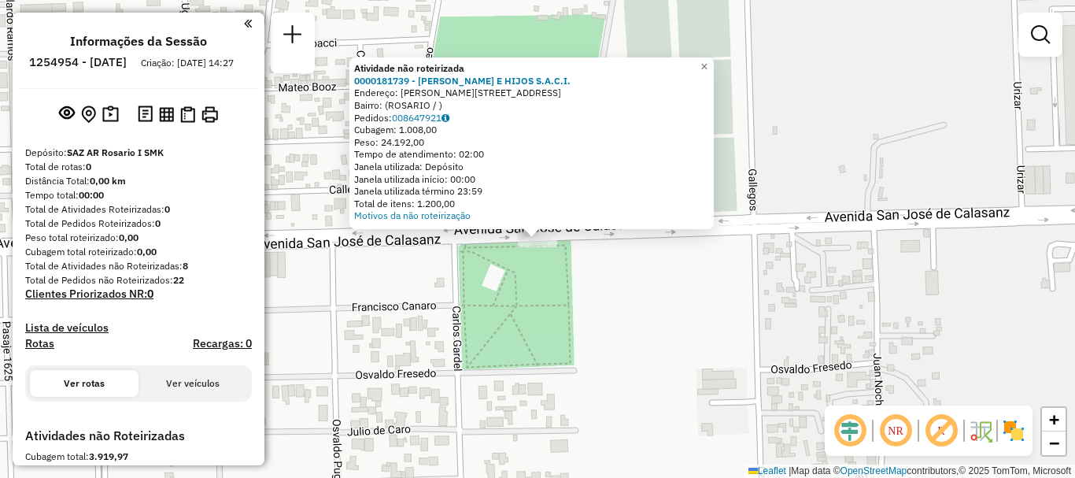
click at [582, 320] on div "Atividade não roteirizada 0000181739 - DAVID ROSENTAL E HIJOS S.A.C.I. Endereço…" at bounding box center [537, 239] width 1075 height 478
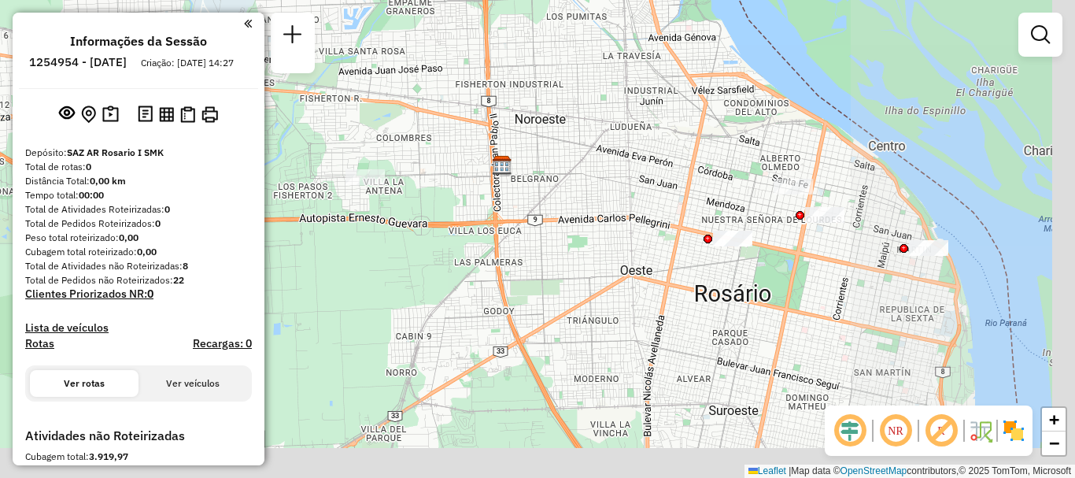
drag, startPoint x: 446, startPoint y: 146, endPoint x: 421, endPoint y: 142, distance: 25.6
click at [421, 142] on div "Janela de atendimento Grade de atendimento Capacidade Transportadoras Veículos …" at bounding box center [537, 239] width 1075 height 478
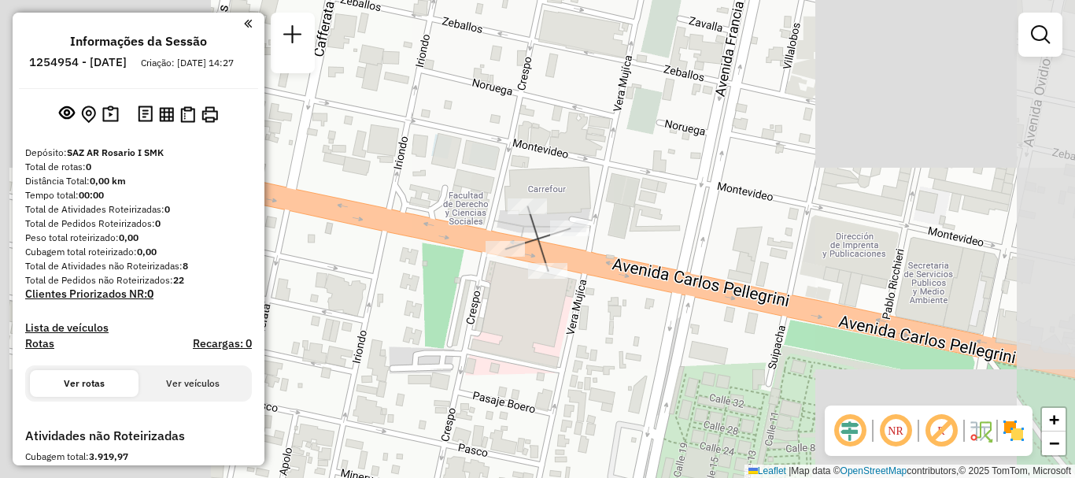
click at [668, 286] on div "Janela de atendimento Grade de atendimento Capacidade Transportadoras Veículos …" at bounding box center [537, 239] width 1075 height 478
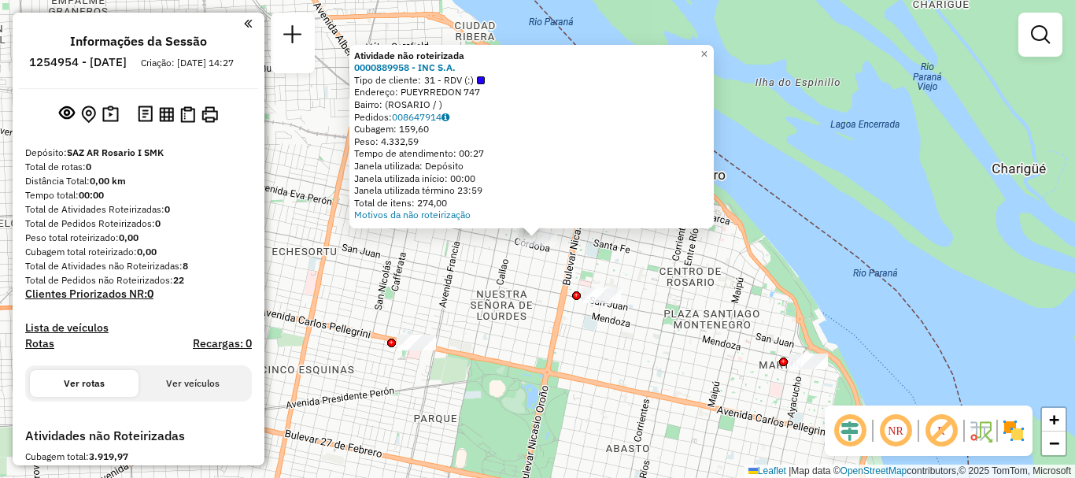
click at [608, 309] on div "Atividade não roteirizada 0000889958 - INC S.A. Tipo de cliente: 31 - RDV (:) E…" at bounding box center [537, 239] width 1075 height 478
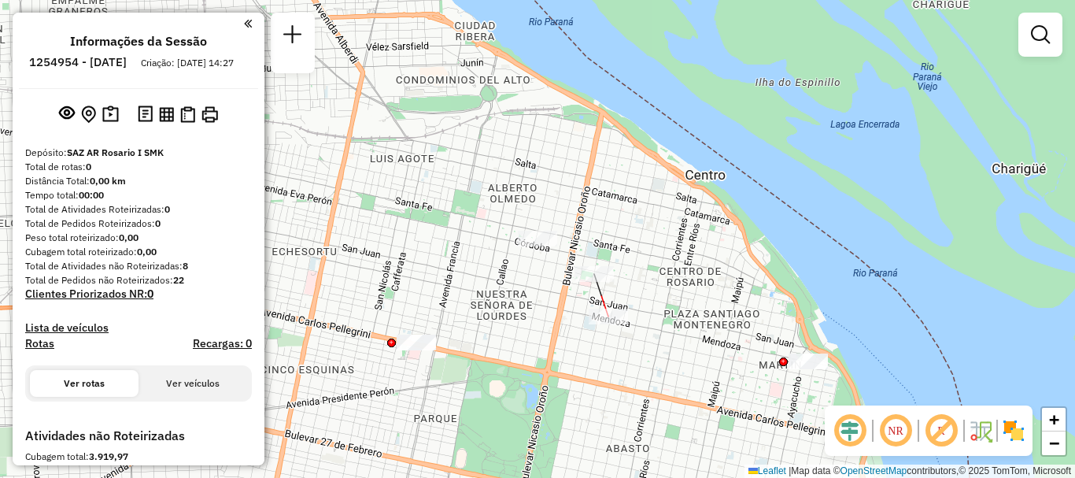
click at [610, 324] on div at bounding box center [608, 317] width 39 height 16
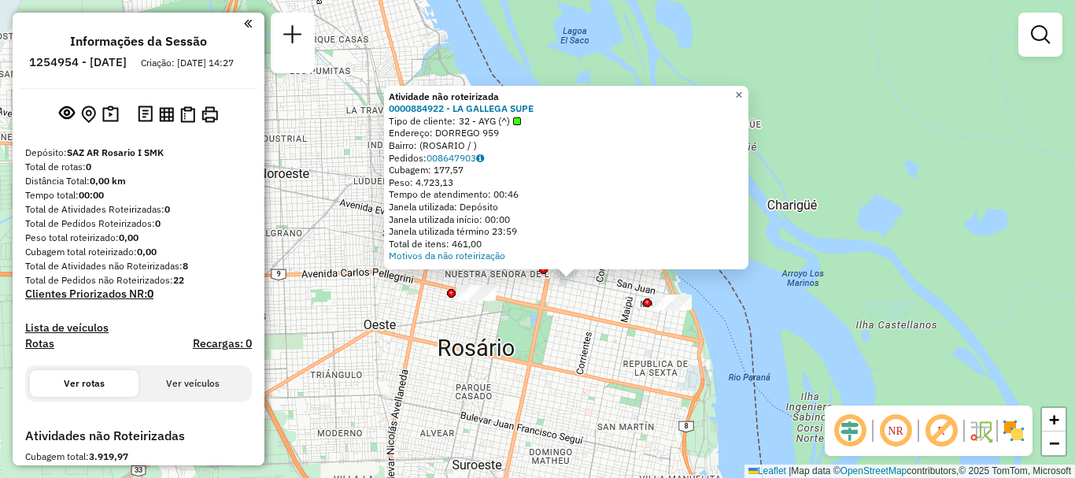
click at [742, 91] on span "×" at bounding box center [738, 94] width 7 height 13
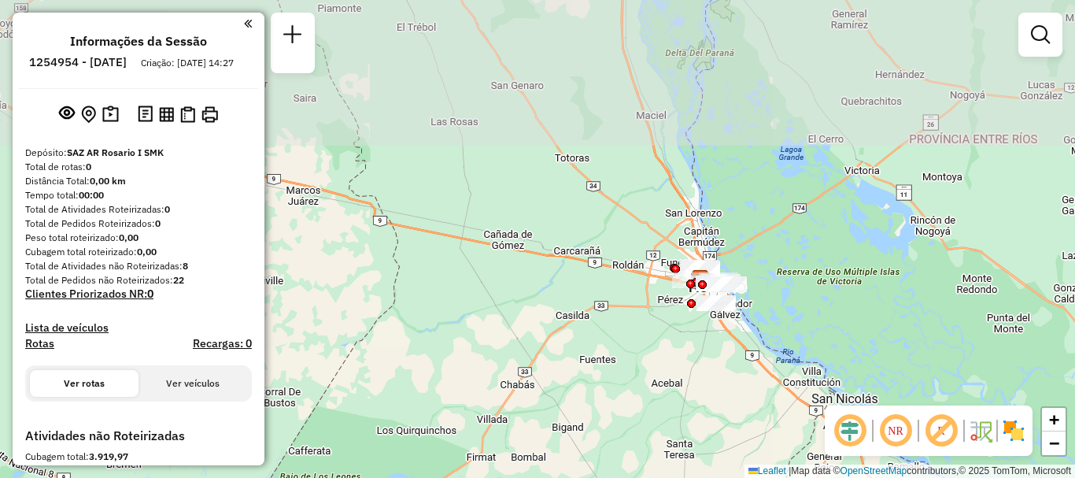
drag, startPoint x: 674, startPoint y: 322, endPoint x: 675, endPoint y: 345, distance: 22.8
click at [675, 345] on div "Janela de atendimento Grade de atendimento Capacidade Transportadoras Veículos …" at bounding box center [537, 239] width 1075 height 478
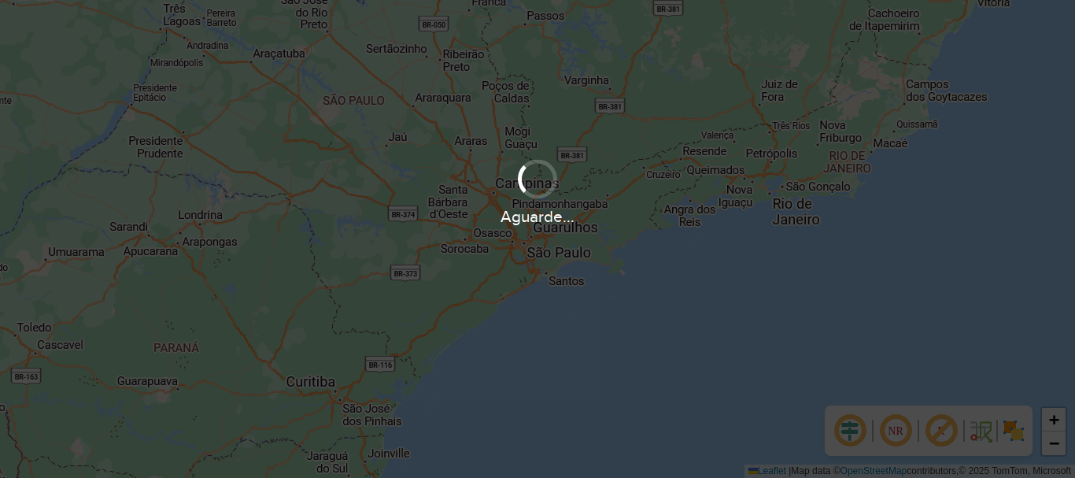
scroll to position [1032, 0]
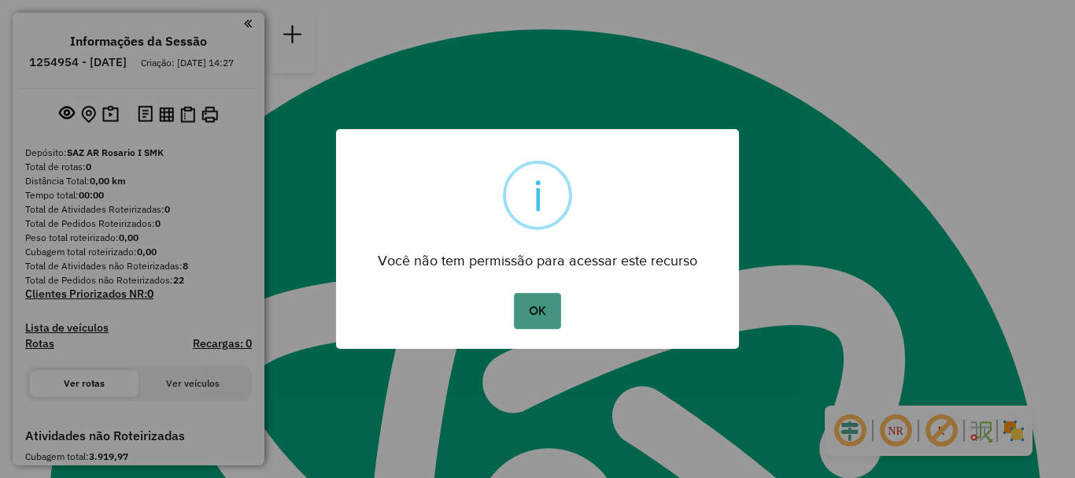
click at [542, 303] on button "OK" at bounding box center [537, 311] width 46 height 36
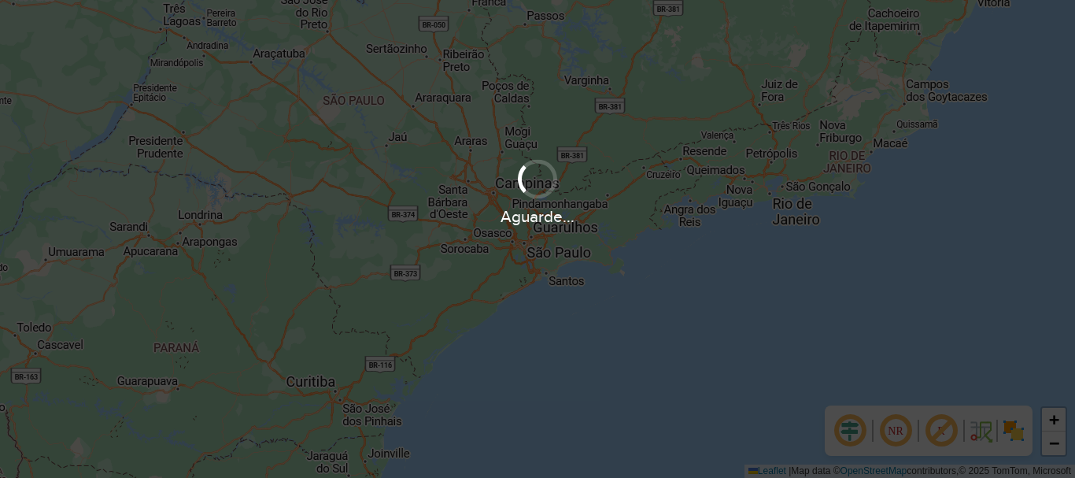
scroll to position [1032, 0]
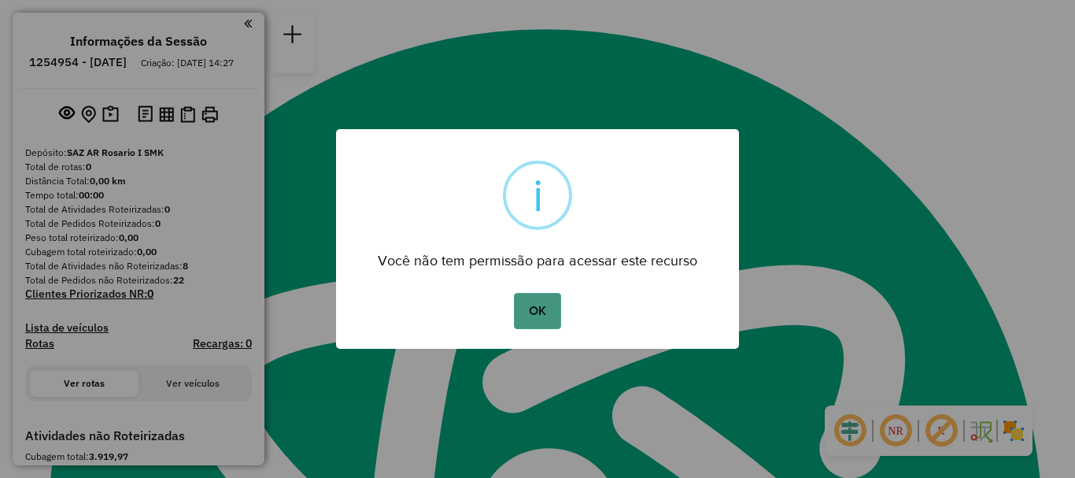
click at [524, 312] on button "OK" at bounding box center [537, 311] width 46 height 36
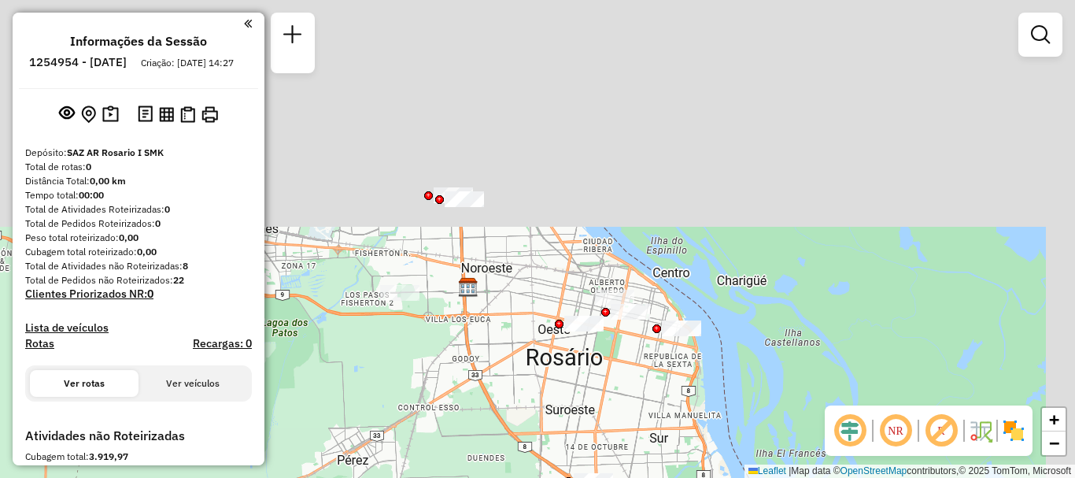
drag, startPoint x: 548, startPoint y: 369, endPoint x: 552, endPoint y: 394, distance: 25.5
click at [552, 394] on div "Janela de atendimento Grade de atendimento Capacidade Transportadoras Veículos …" at bounding box center [537, 239] width 1075 height 478
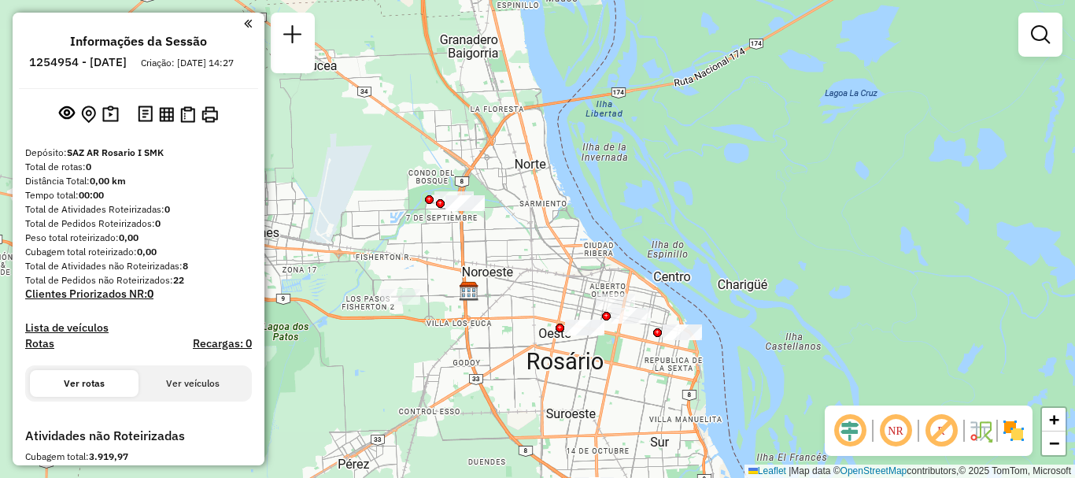
click at [468, 211] on div at bounding box center [464, 203] width 39 height 16
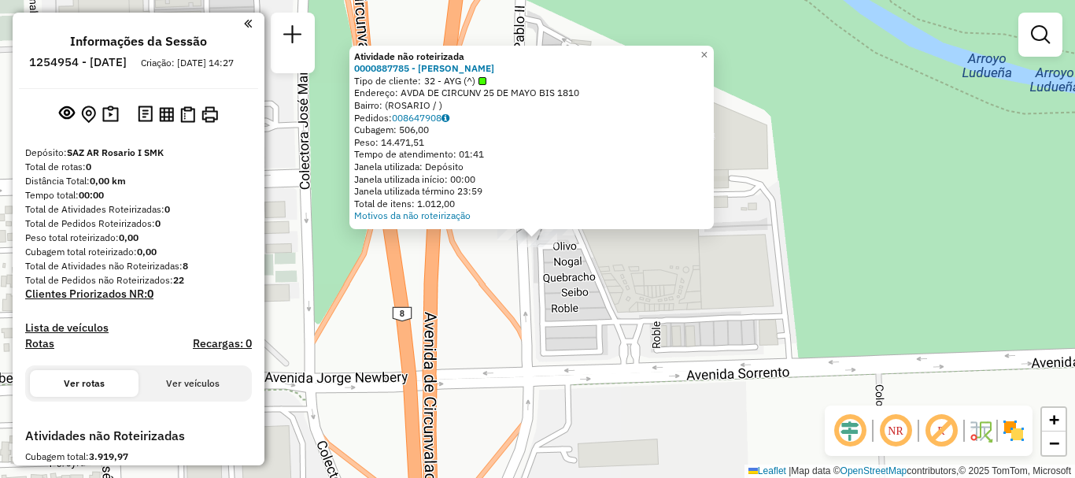
click at [560, 278] on div "Atividade não roteirizada 0000887785 - [PERSON_NAME] Tipo de cliente: 32 - AYG …" at bounding box center [537, 239] width 1075 height 478
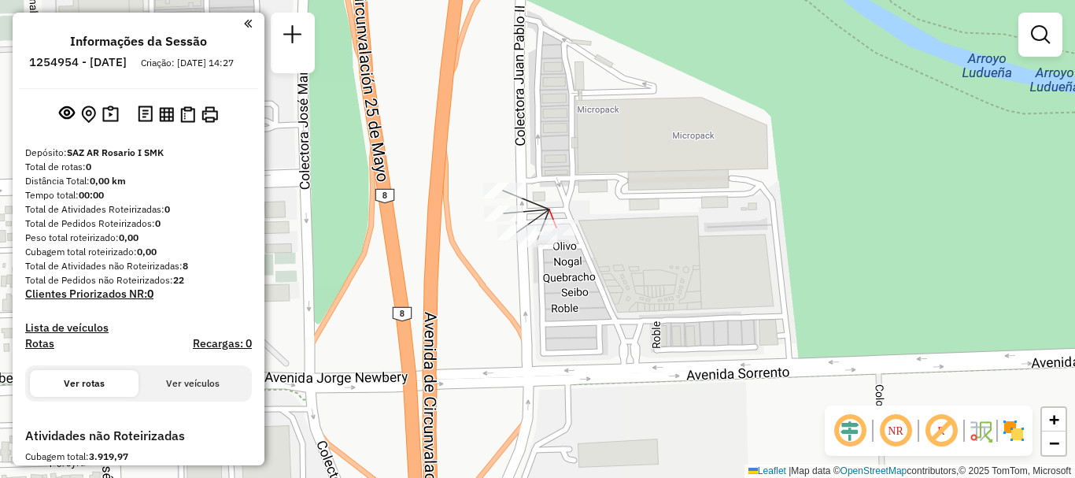
click at [566, 235] on div at bounding box center [556, 228] width 39 height 16
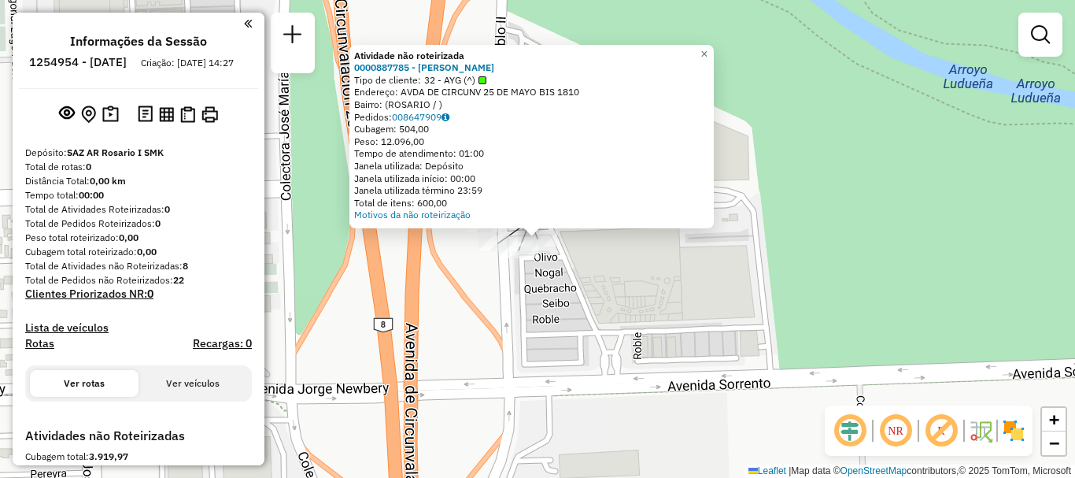
click at [510, 305] on div "Atividade não roteirizada 0000887785 - [PERSON_NAME] Tipo de cliente: 32 - AYG …" at bounding box center [537, 239] width 1075 height 478
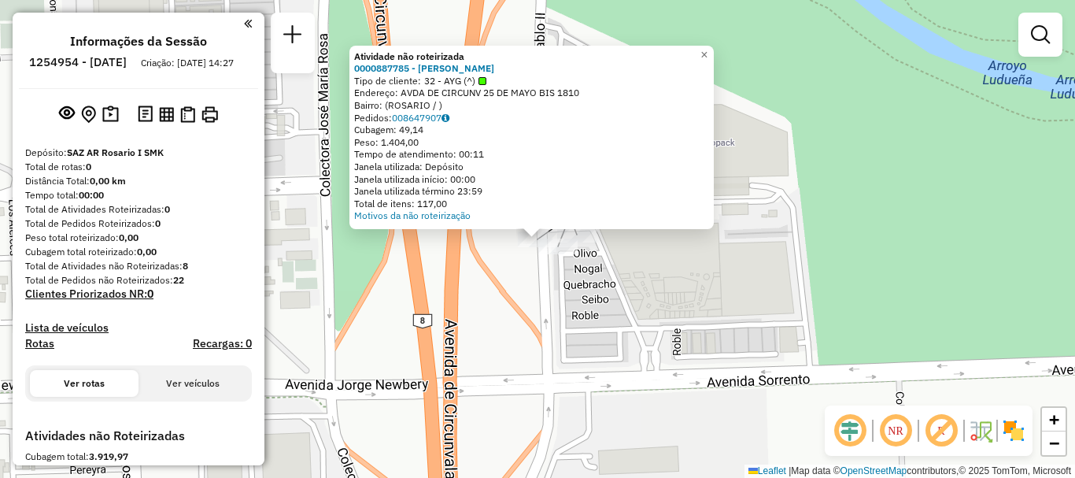
click at [492, 257] on div "Atividade não roteirizada 0000887785 - [PERSON_NAME] Tipo de cliente: 32 - AYG …" at bounding box center [537, 239] width 1075 height 478
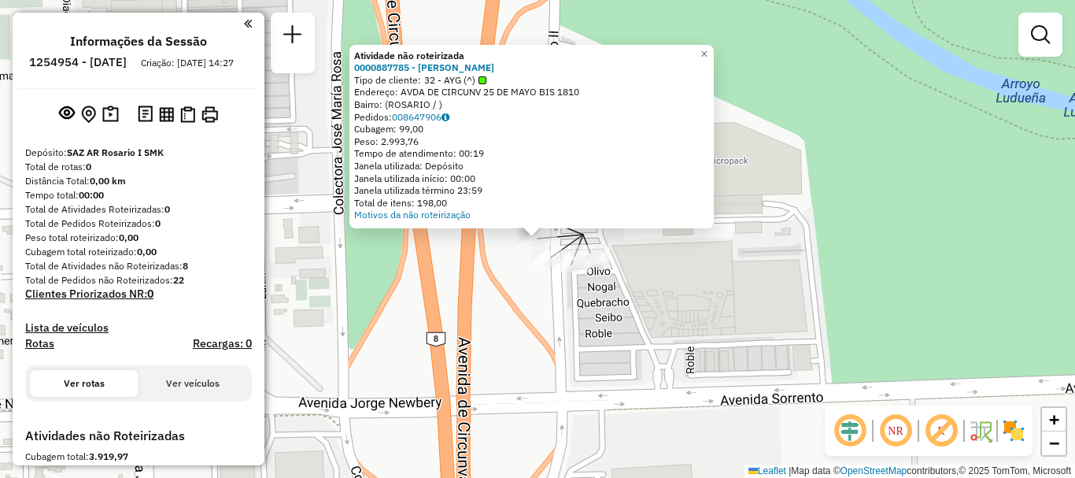
click at [506, 260] on div "Atividade não roteirizada 0000887785 - LUCIO DI SANTO Tipo de cliente: 32 - AYG…" at bounding box center [537, 239] width 1075 height 478
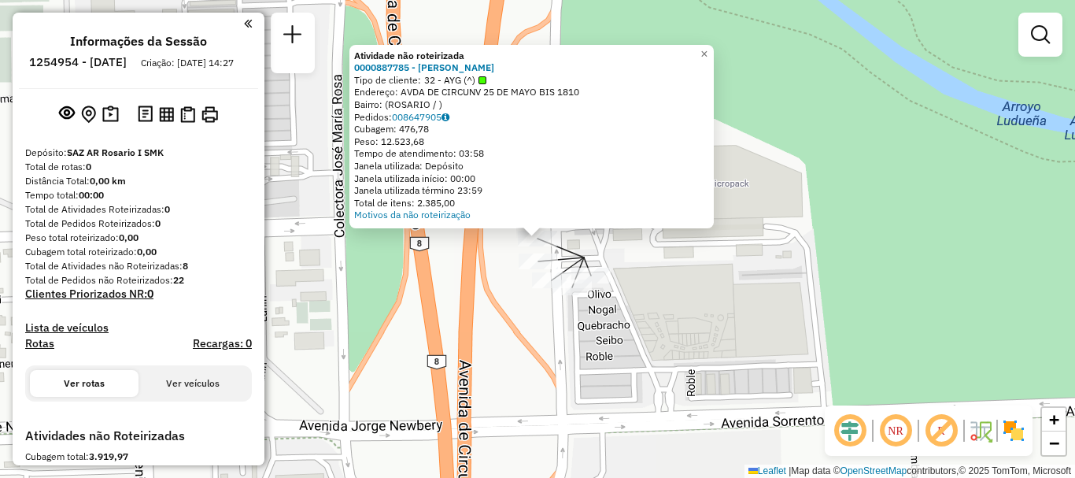
click at [512, 283] on div "Atividade não roteirizada 0000887785 - LUCIO DI SANTO Tipo de cliente: 32 - AYG…" at bounding box center [537, 239] width 1075 height 478
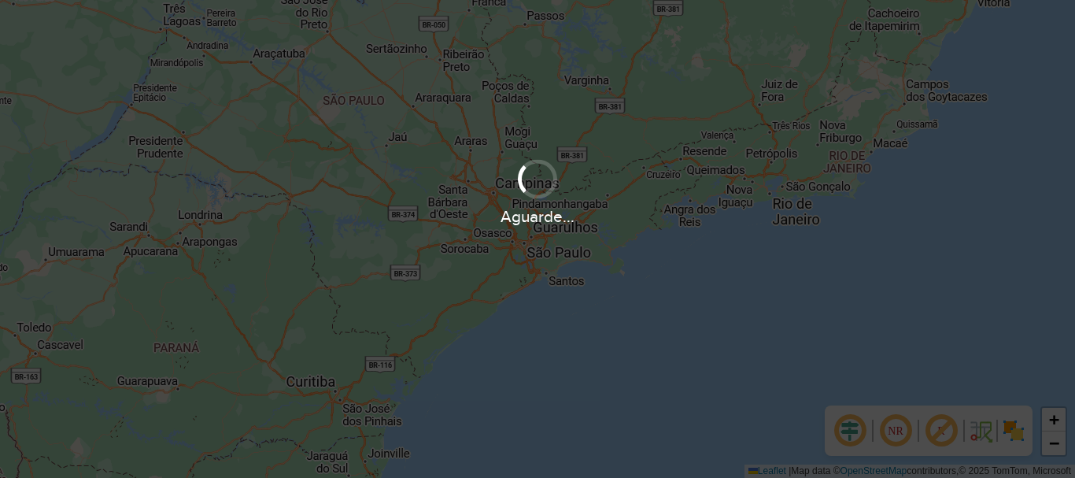
scroll to position [1032, 0]
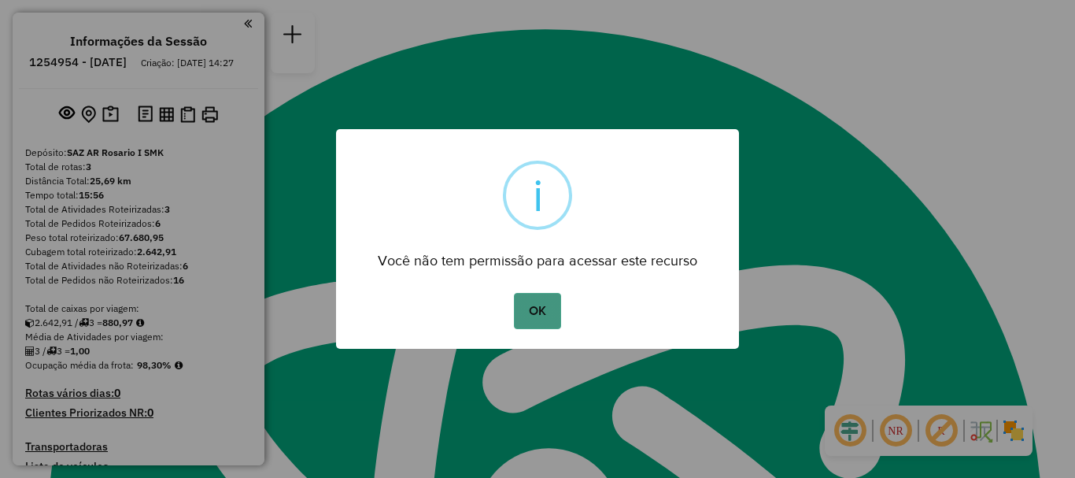
click at [555, 305] on button "OK" at bounding box center [537, 311] width 46 height 36
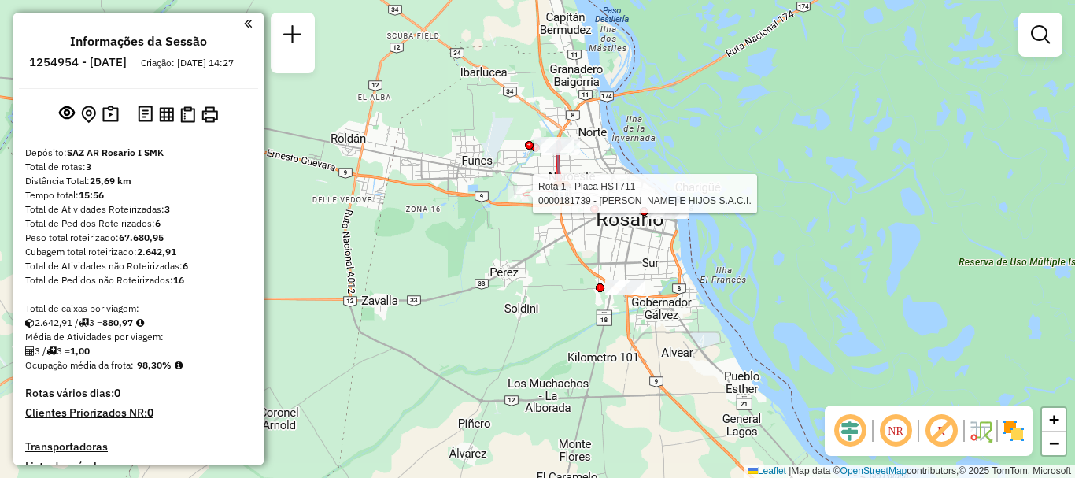
select select "**********"
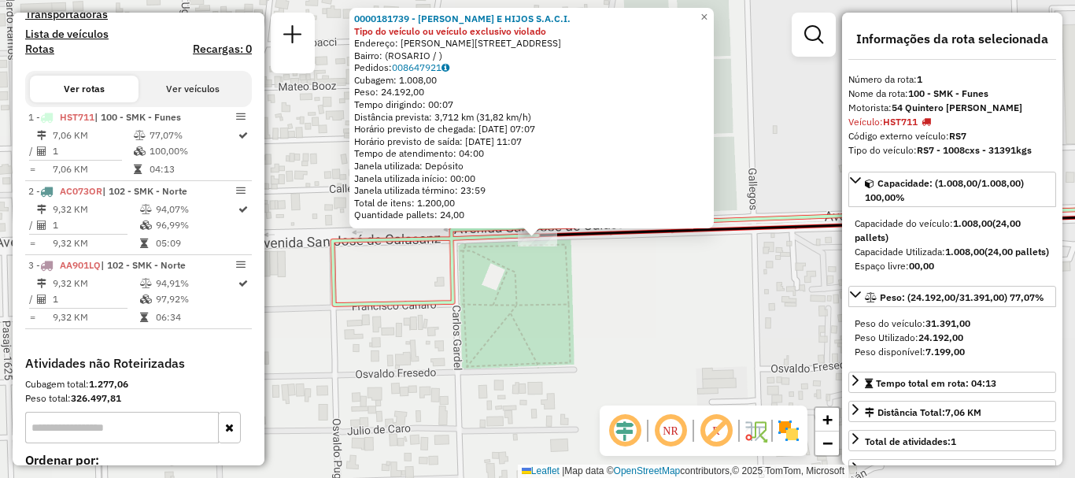
scroll to position [541, 0]
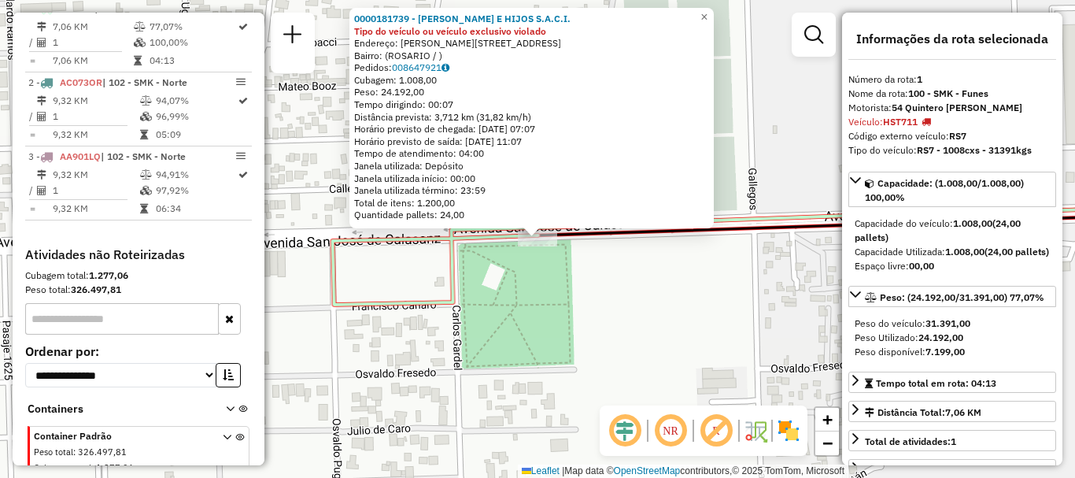
click at [580, 263] on div "0000181739 - DAVID ROSENTAL E HIJOS S.A.C.I. Tipo do veículo ou veículo exclusi…" at bounding box center [537, 239] width 1075 height 478
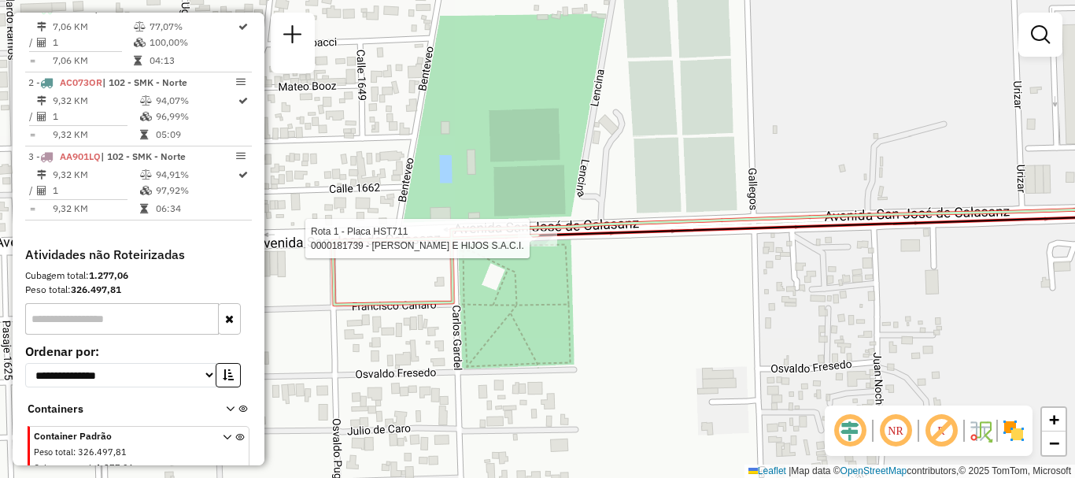
select select "**********"
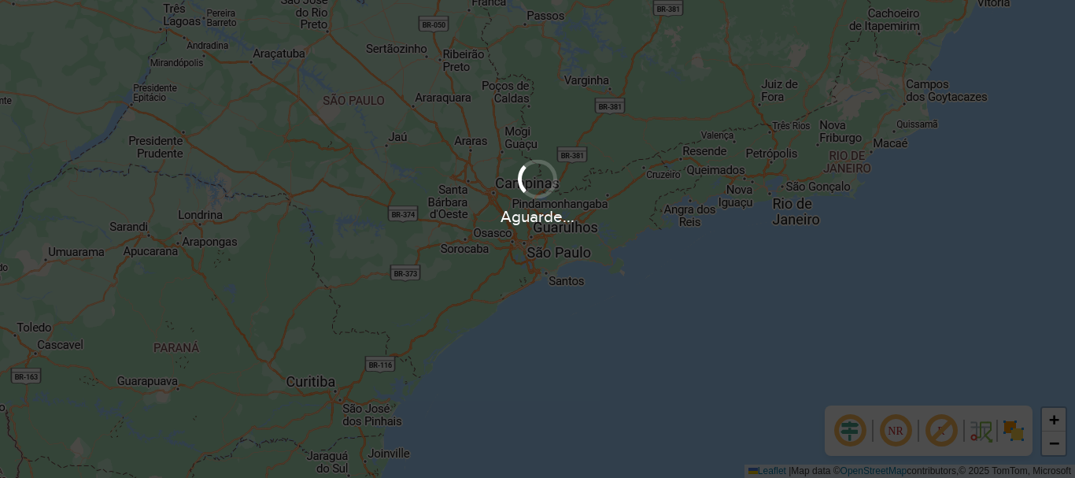
scroll to position [1032, 0]
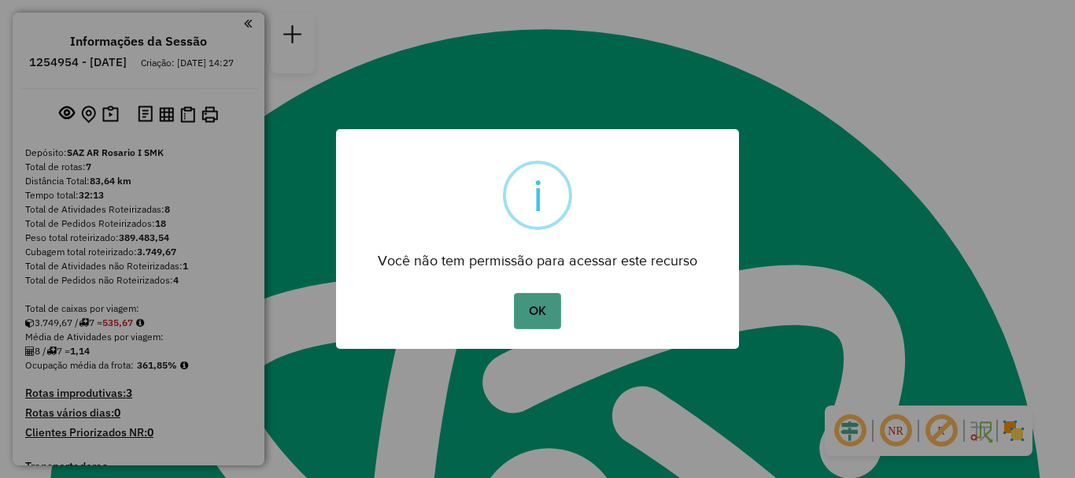
click at [541, 301] on button "OK" at bounding box center [537, 311] width 46 height 36
